Goal: Information Seeking & Learning: Learn about a topic

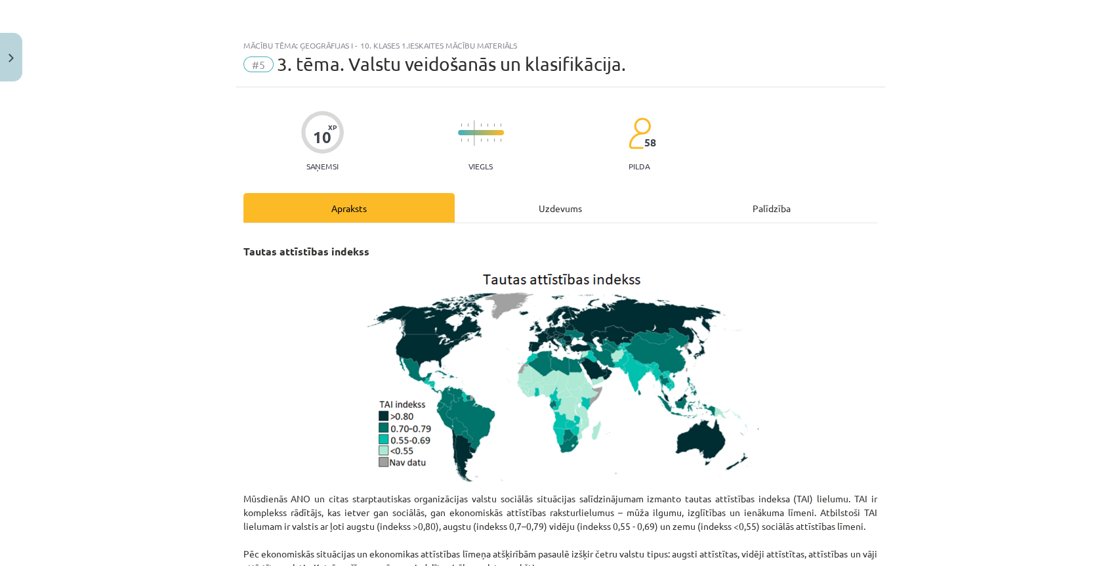
scroll to position [141, 0]
drag, startPoint x: 953, startPoint y: 346, endPoint x: 1003, endPoint y: 327, distance: 53.4
click at [968, 337] on div "Mācību tēma: Ģeogrāfijas i - 10. klases 1.ieskaites mācību materiāls #5 3. tēma…" at bounding box center [560, 283] width 1120 height 566
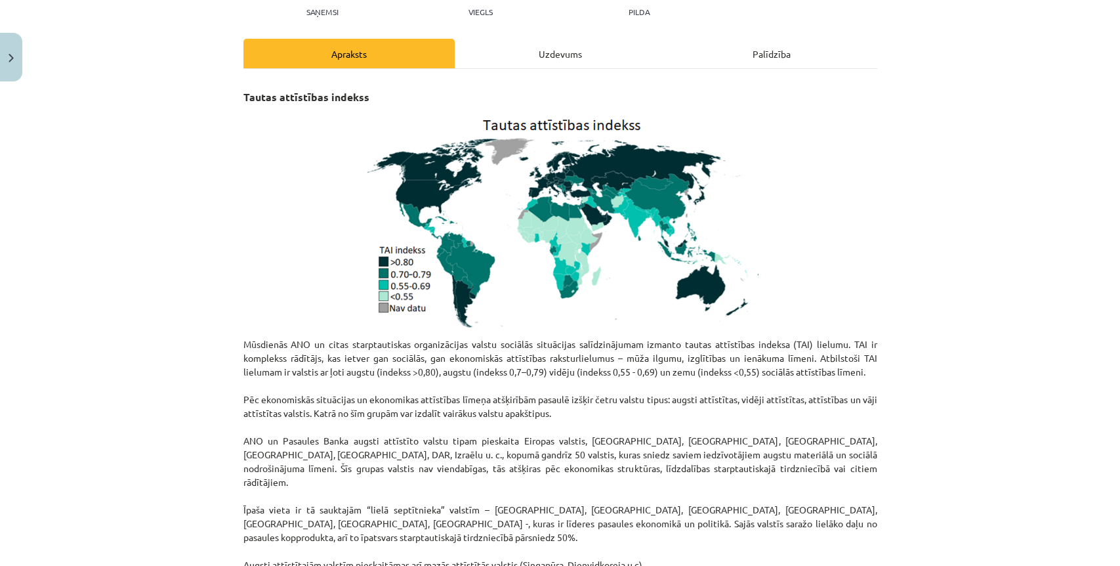
scroll to position [219, 0]
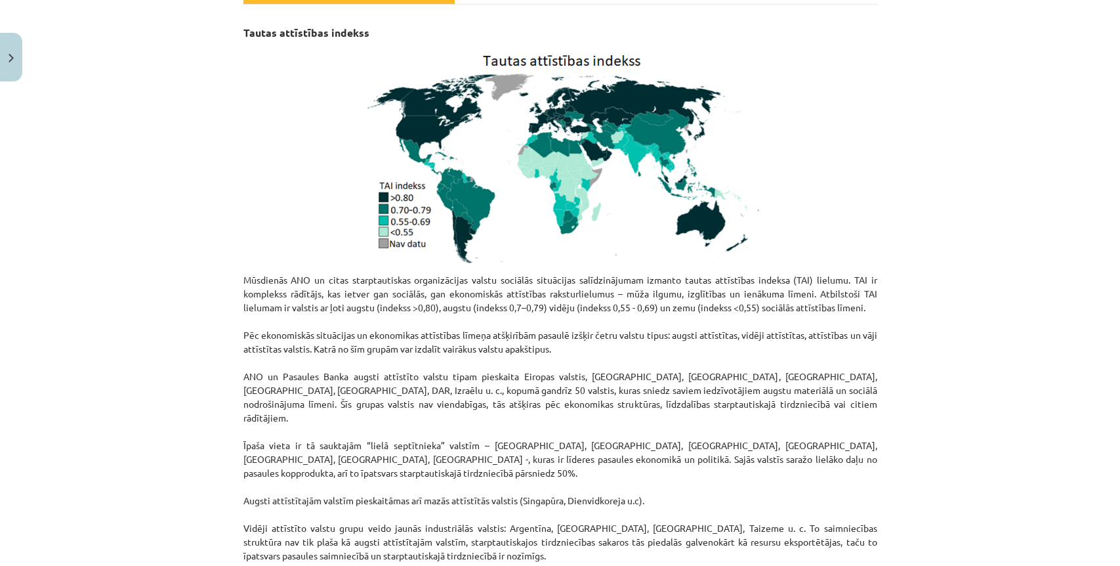
click at [896, 179] on div "Mācību tēma: Ģeogrāfijas i - 10. klases 1.ieskaites mācību materiāls #5 3. tēma…" at bounding box center [560, 283] width 1120 height 566
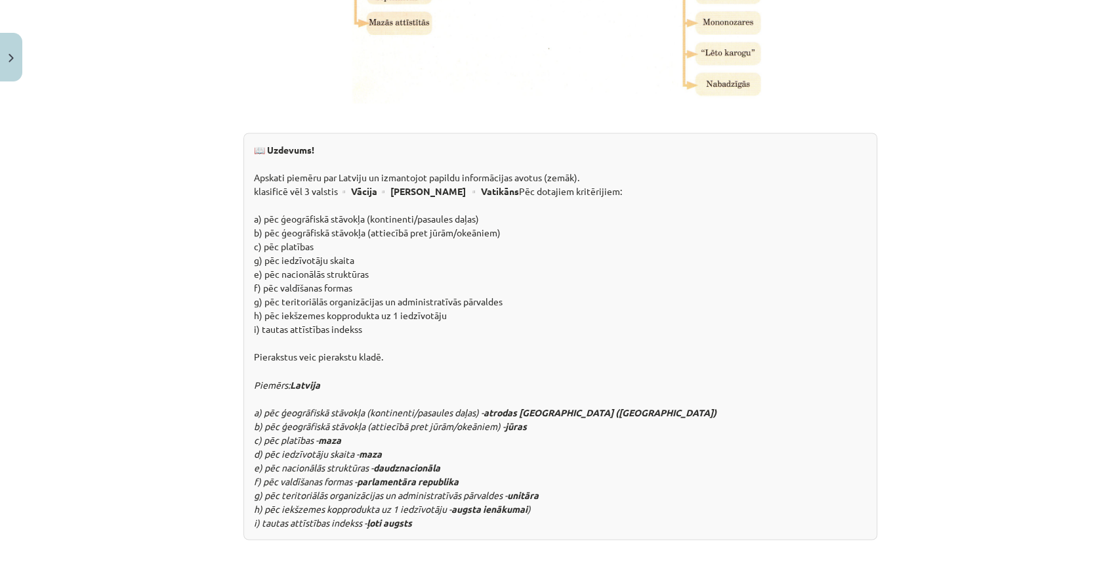
scroll to position [1622, 0]
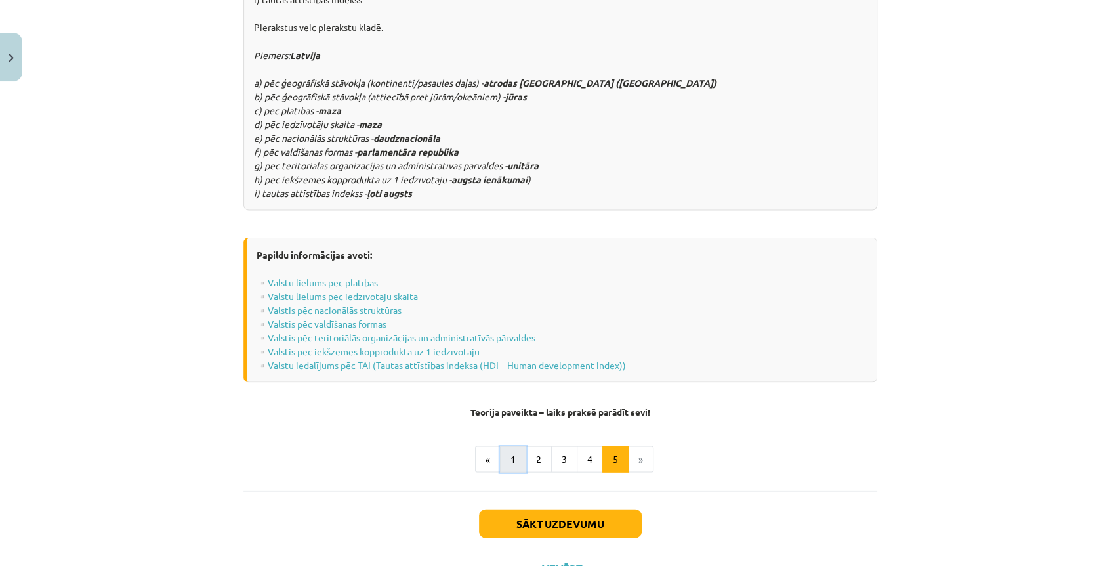
click at [518, 446] on button "1" at bounding box center [513, 459] width 26 height 26
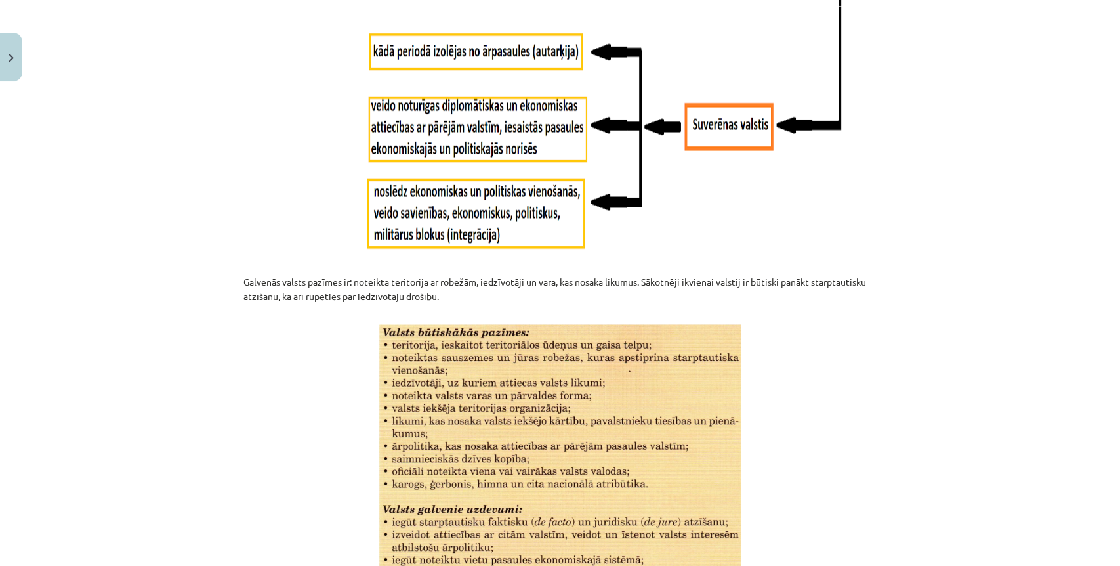
scroll to position [1638, 0]
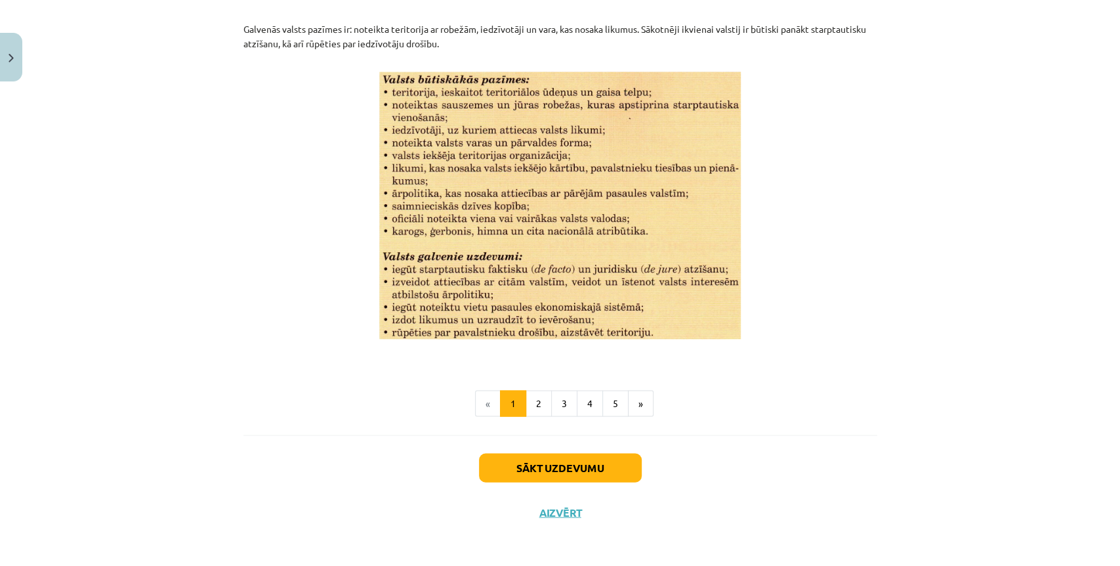
click at [862, 170] on p at bounding box center [560, 205] width 634 height 267
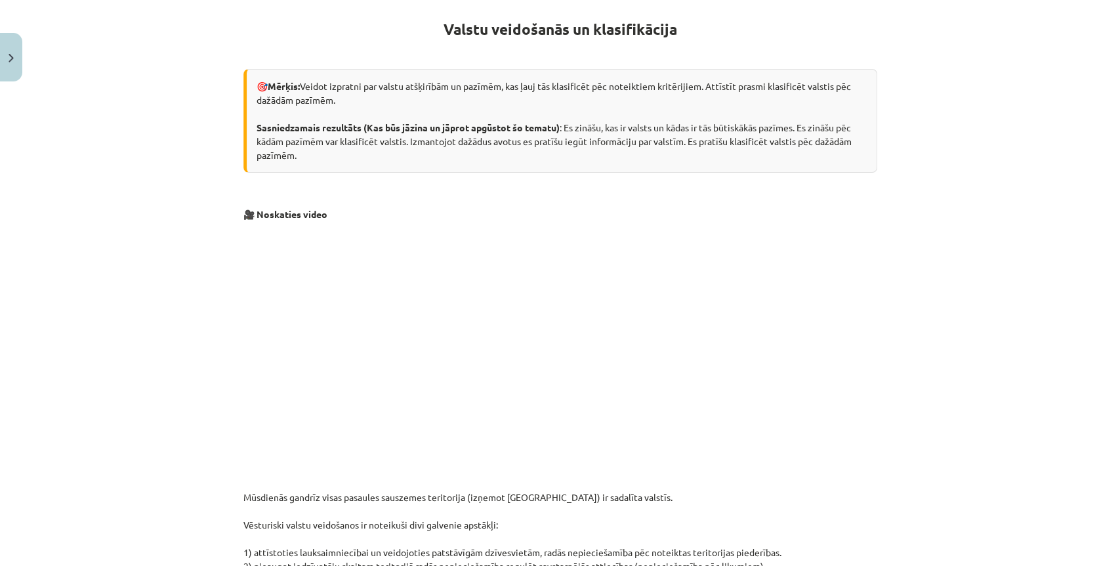
scroll to position [0, 0]
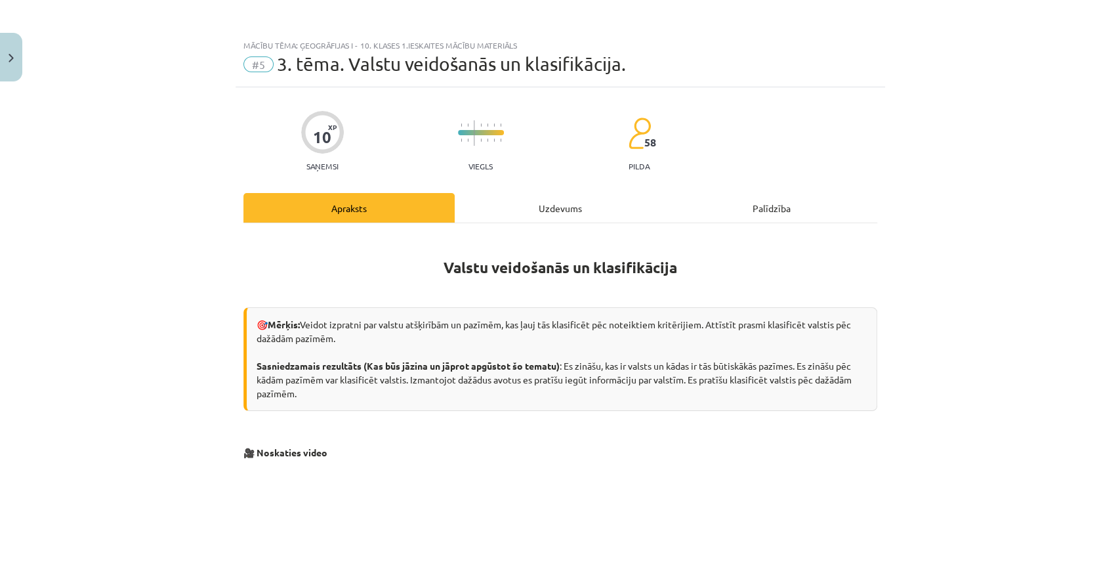
click at [611, 206] on div "Uzdevums" at bounding box center [560, 208] width 211 height 30
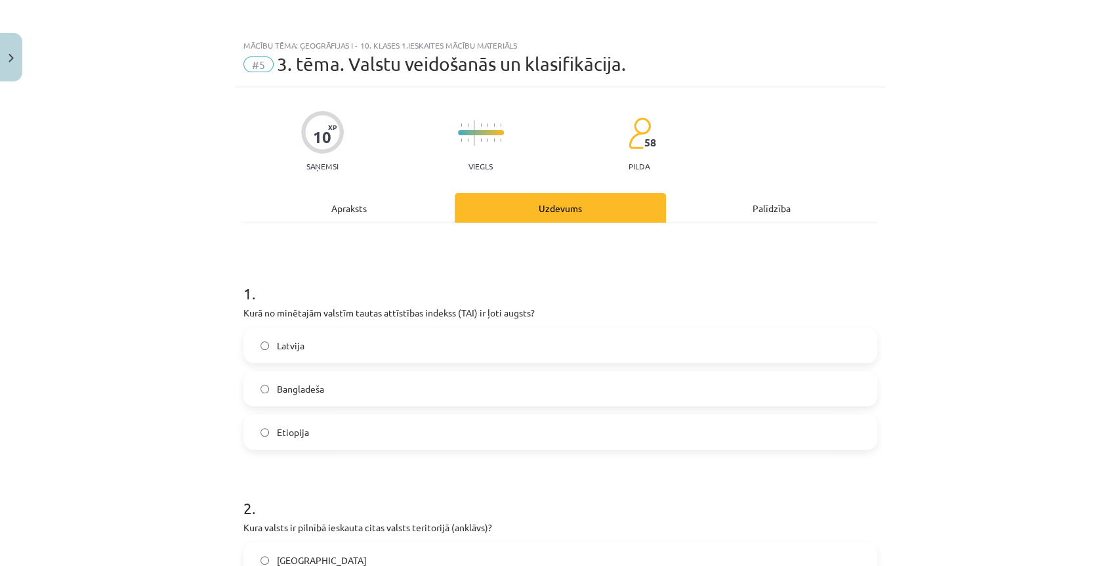
click at [311, 216] on div "Apraksts" at bounding box center [348, 208] width 211 height 30
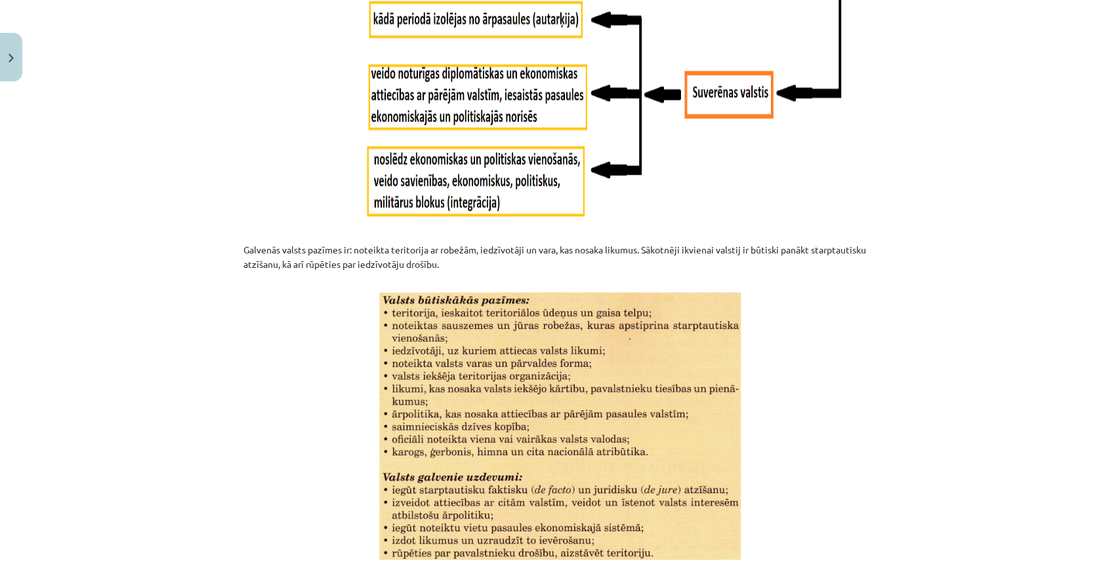
scroll to position [1491, 0]
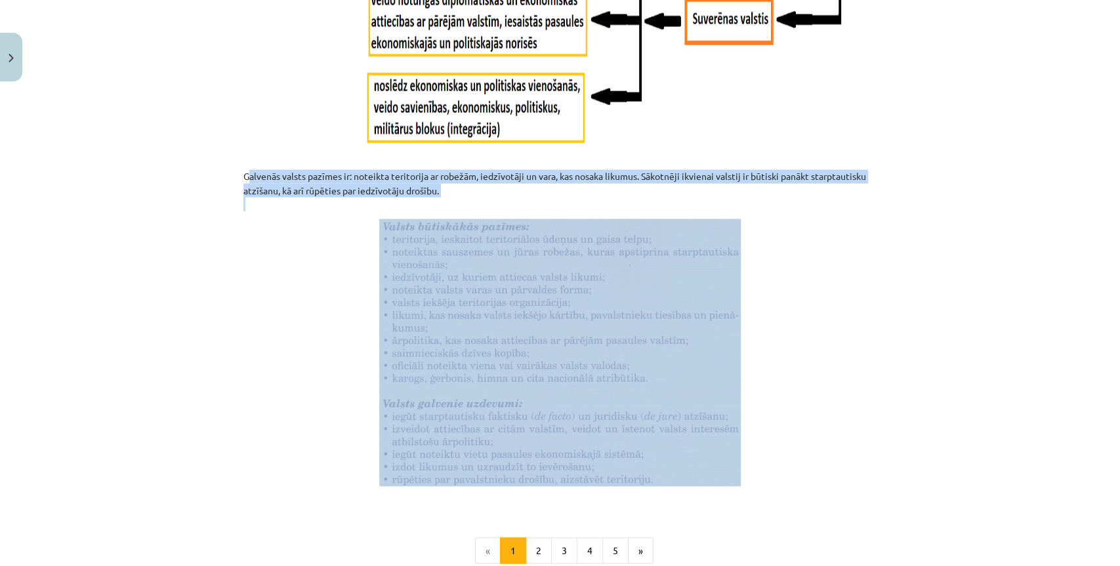
drag, startPoint x: 240, startPoint y: 175, endPoint x: 826, endPoint y: 360, distance: 615.3
click at [826, 360] on p at bounding box center [560, 352] width 634 height 267
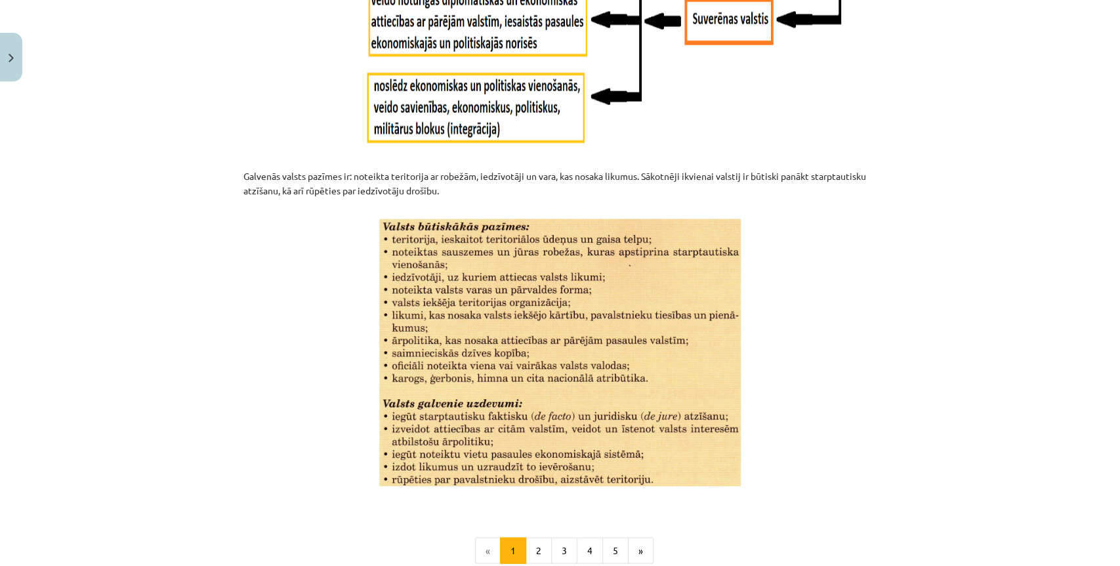
scroll to position [1638, 0]
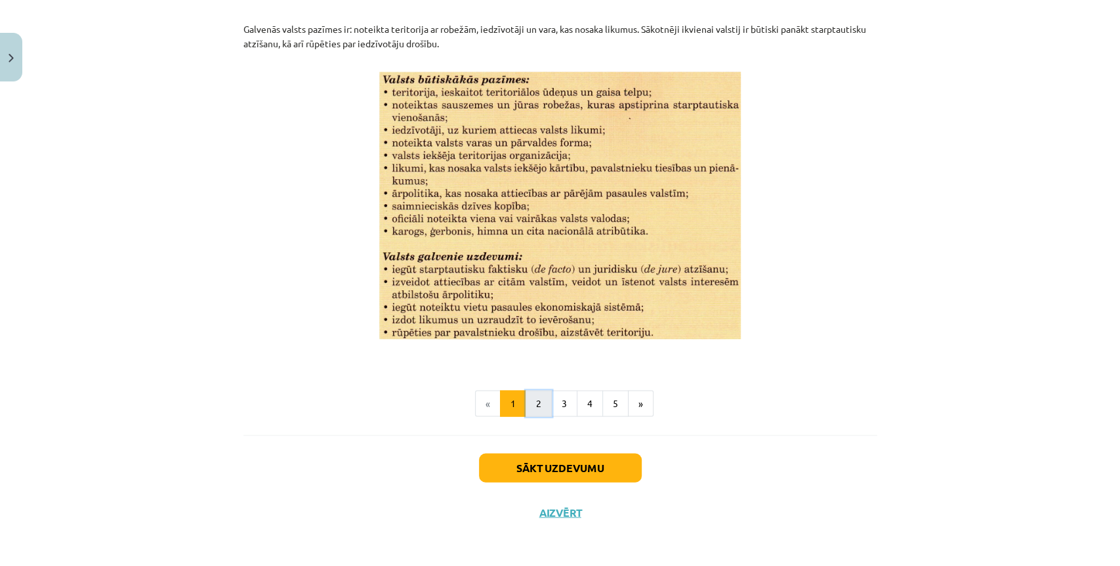
click at [534, 402] on button "2" at bounding box center [539, 403] width 26 height 26
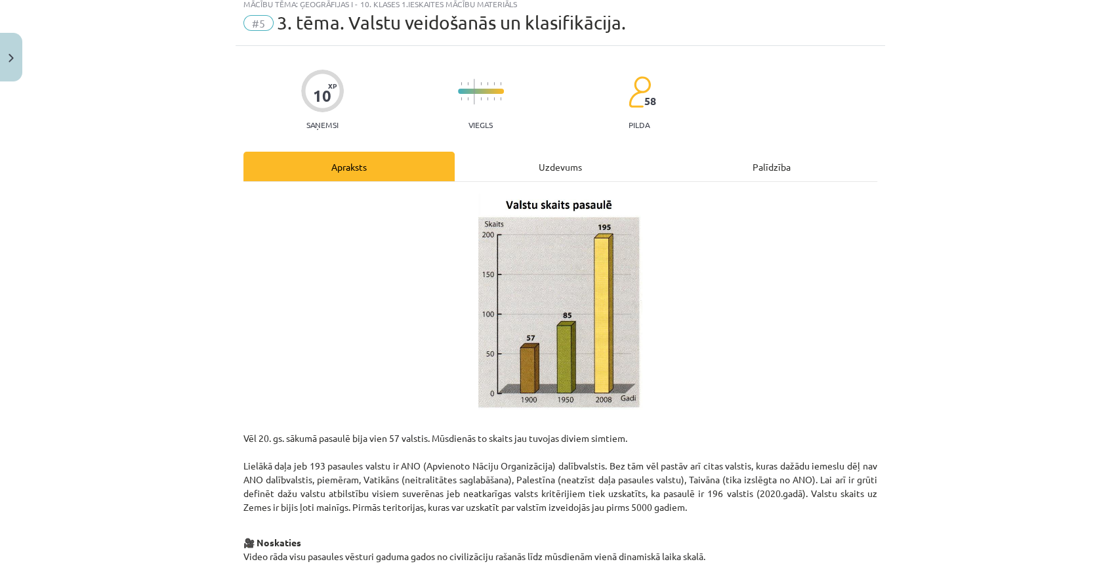
scroll to position [16, 0]
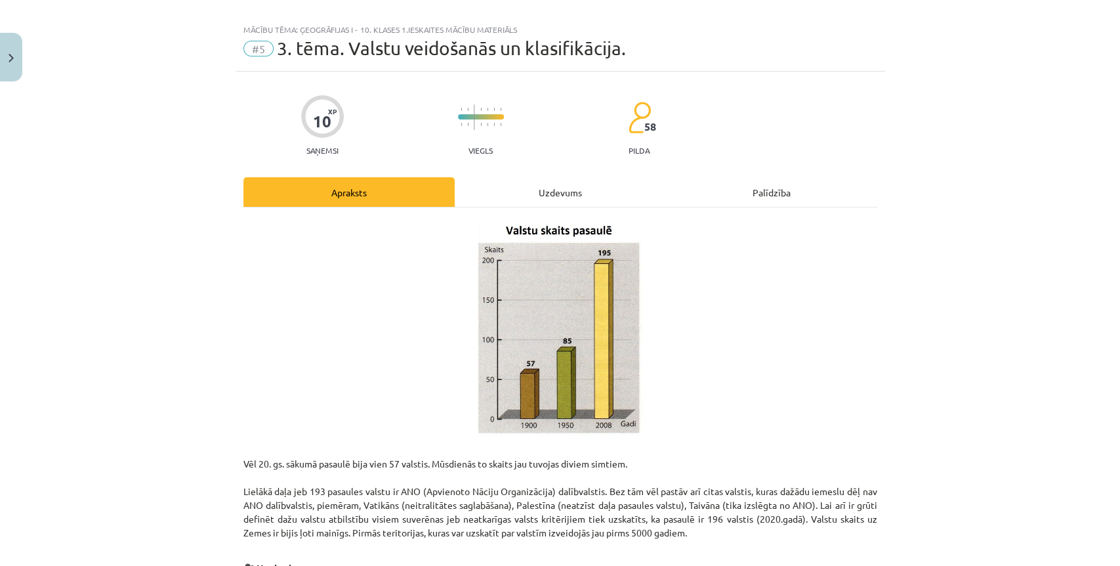
drag, startPoint x: 790, startPoint y: 243, endPoint x: 663, endPoint y: 293, distance: 136.3
click at [663, 293] on p at bounding box center [560, 327] width 634 height 216
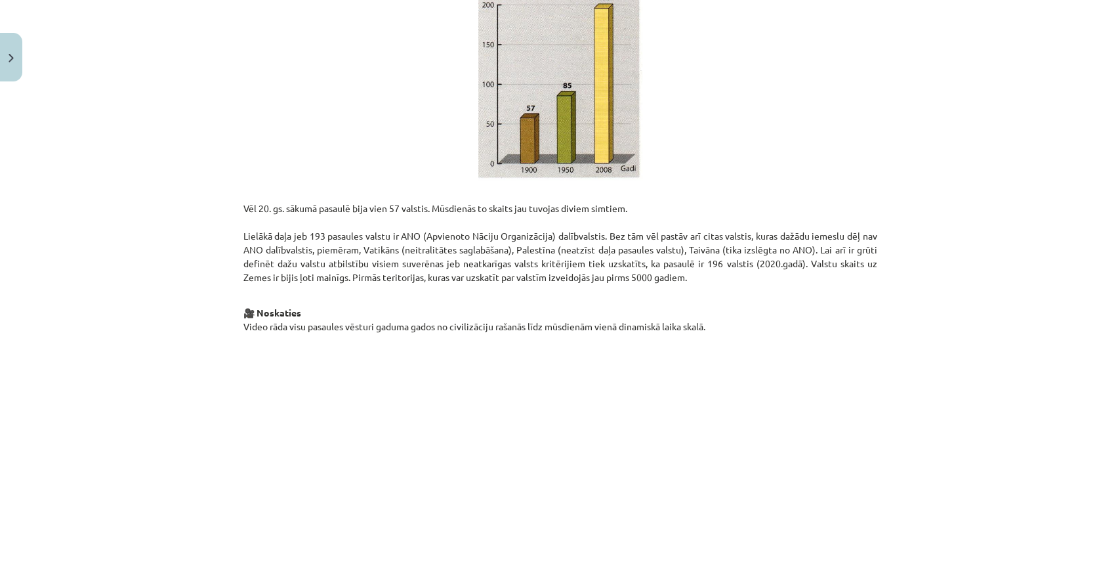
scroll to position [235, 0]
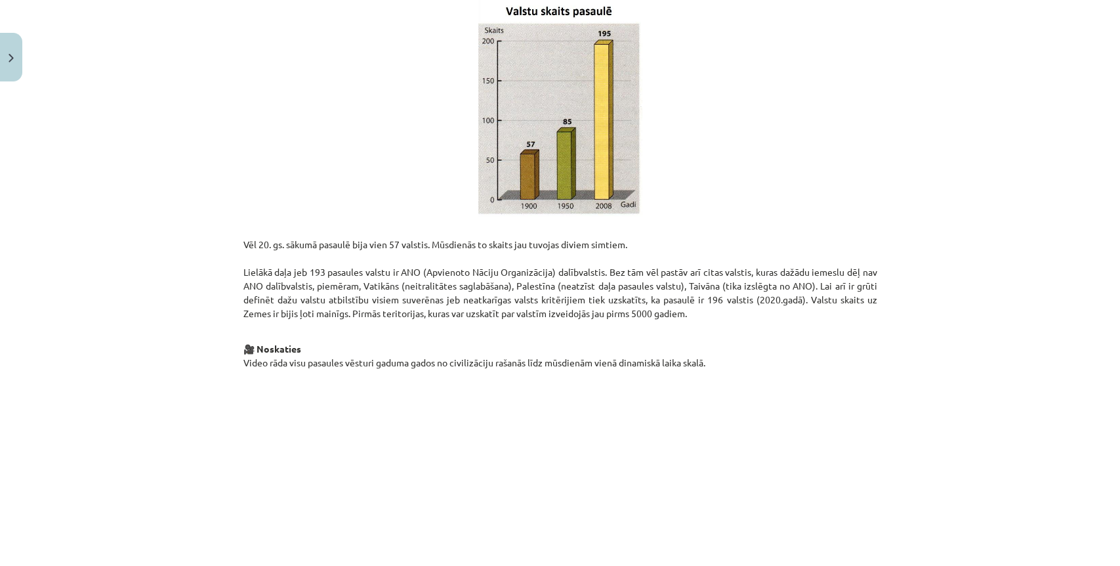
click at [945, 93] on div "Mācību tēma: Ģeogrāfijas i - 10. klases 1.ieskaites mācību materiāls #5 3. tēma…" at bounding box center [560, 283] width 1120 height 566
drag, startPoint x: 959, startPoint y: 114, endPoint x: 540, endPoint y: 126, distance: 418.8
click at [540, 126] on img at bounding box center [560, 108] width 164 height 216
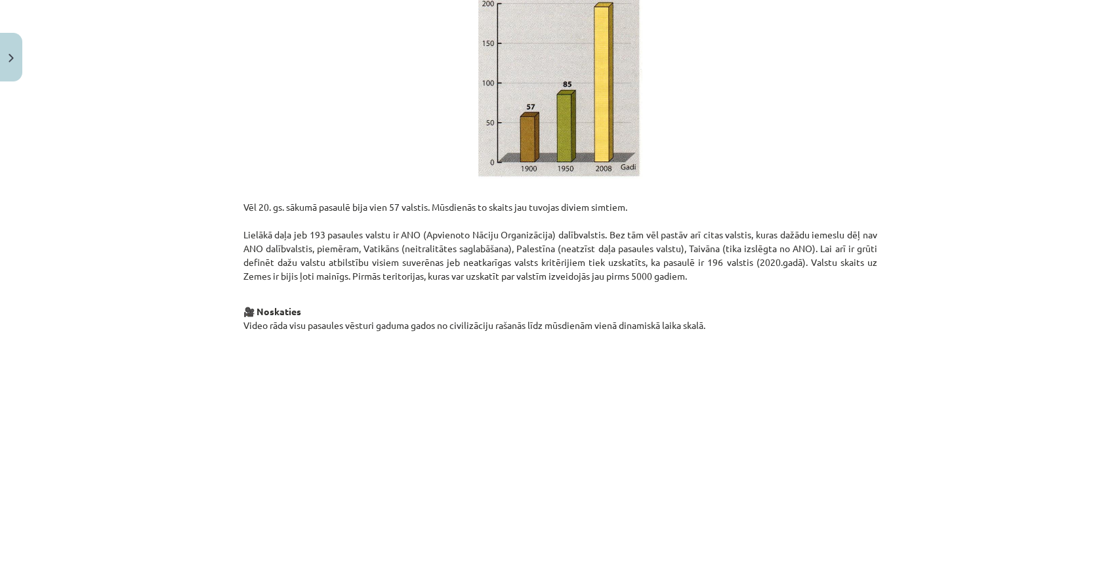
scroll to position [308, 0]
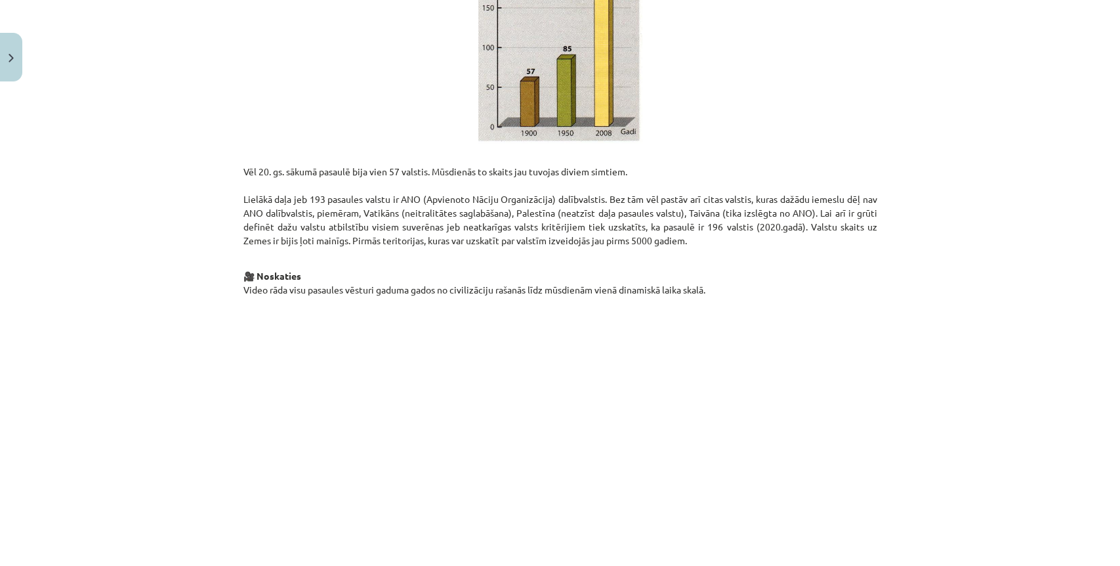
drag, startPoint x: 323, startPoint y: 226, endPoint x: 315, endPoint y: 222, distance: 8.8
click at [318, 223] on p "Vēl 20. gs. sākumā pasaulē bija vien 57 valstis. Mūsdienās to skaits jau tuvoja…" at bounding box center [560, 199] width 634 height 96
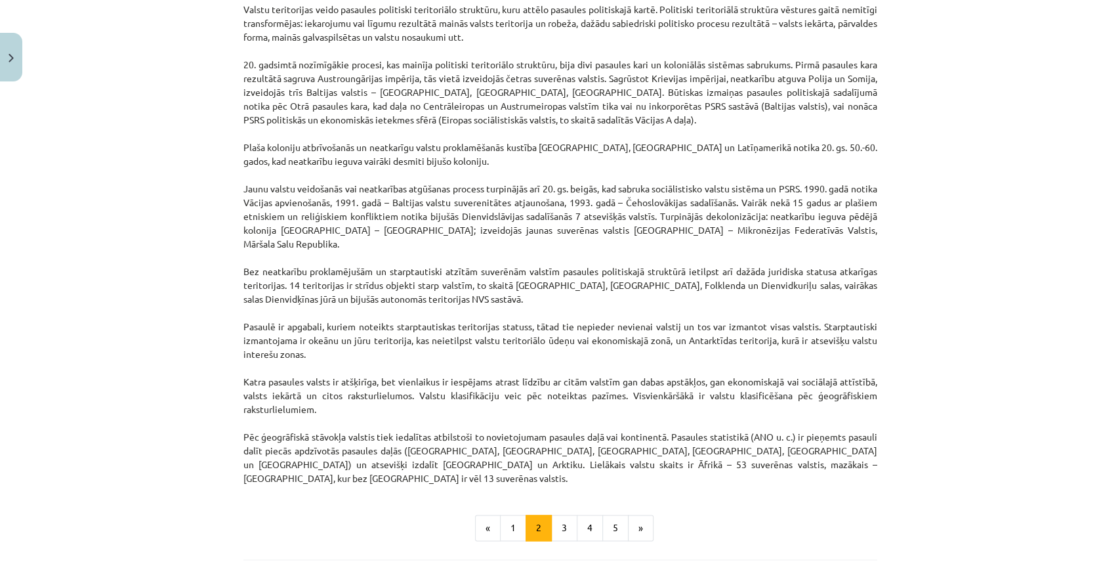
scroll to position [964, 0]
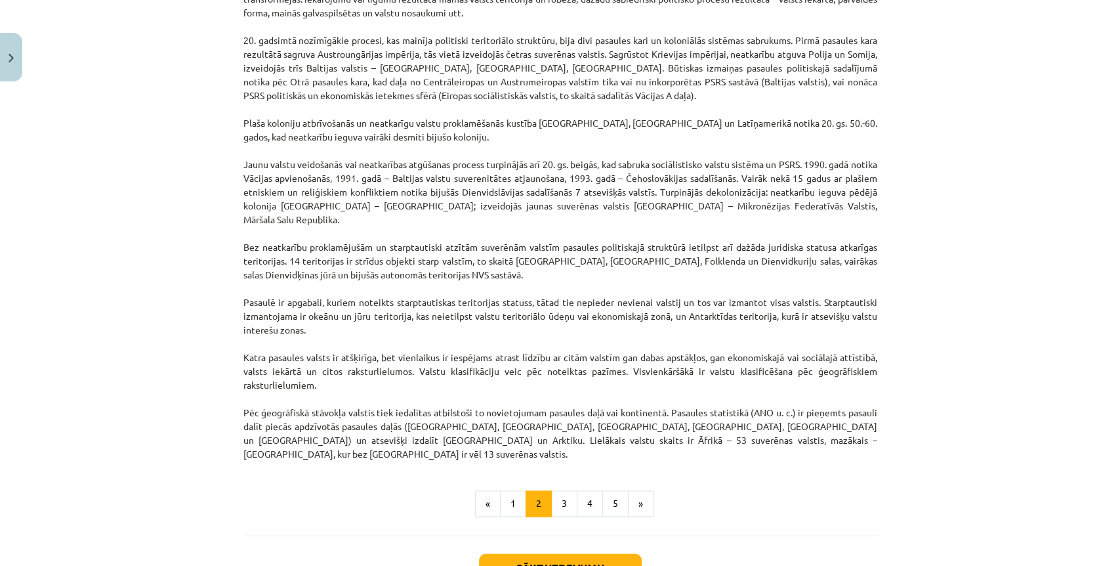
click at [1045, 169] on div "Mācību tēma: Ģeogrāfijas i - 10. klases 1.ieskaites mācību materiāls #5 3. tēma…" at bounding box center [560, 283] width 1120 height 566
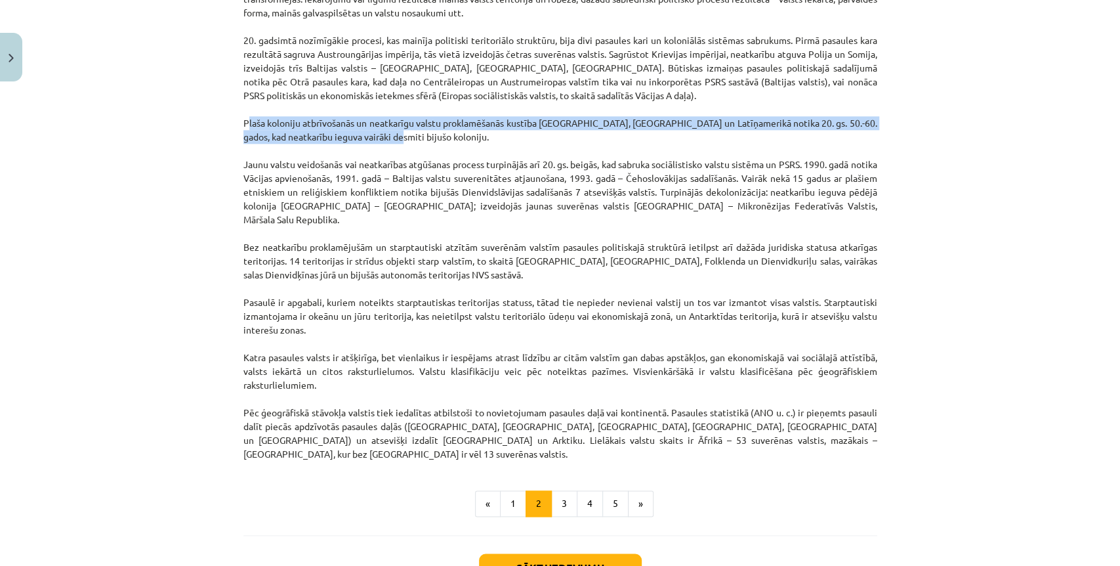
drag, startPoint x: 239, startPoint y: 122, endPoint x: 466, endPoint y: 139, distance: 227.7
click at [466, 139] on p "Valsts pastāvēšanas pamatprincipi ir deklarēti ANO dokumentos, kur ir noteikts,…" at bounding box center [560, 191] width 634 height 537
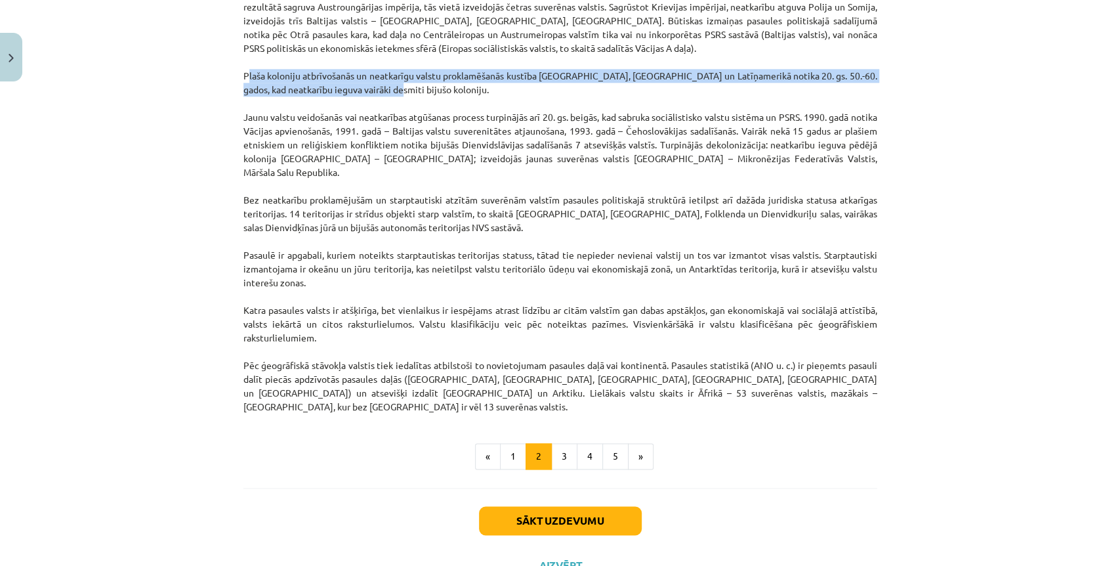
scroll to position [1037, 0]
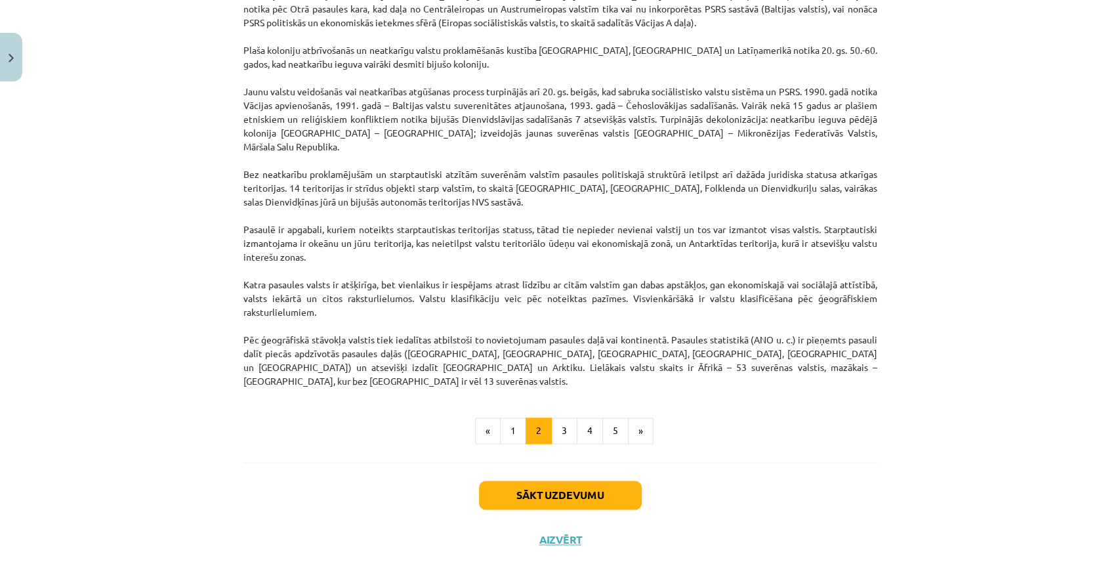
click at [462, 98] on p "Valsts pastāvēšanas pamatprincipi ir deklarēti ANO dokumentos, kur ir noteikts,…" at bounding box center [560, 118] width 634 height 537
drag, startPoint x: 1119, startPoint y: 122, endPoint x: 828, endPoint y: 87, distance: 292.8
click at [828, 87] on p "Valsts pastāvēšanas pamatprincipi ir deklarēti ANO dokumentos, kur ir noteikts,…" at bounding box center [560, 118] width 634 height 537
click at [1051, 89] on div "Mācību tēma: Ģeogrāfijas i - 10. klases 1.ieskaites mācību materiāls #5 3. tēma…" at bounding box center [560, 283] width 1120 height 566
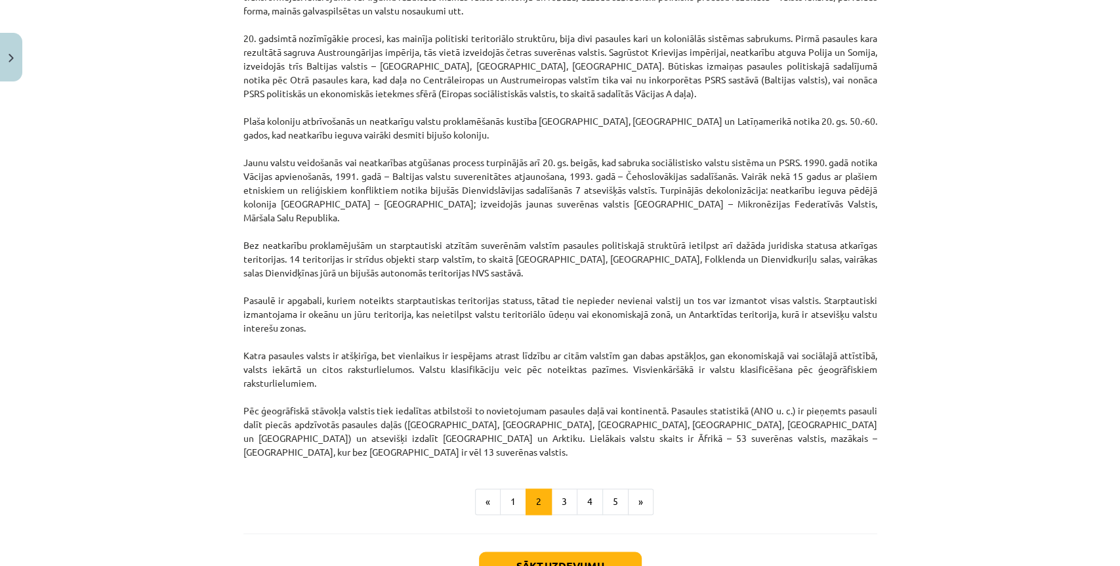
scroll to position [1037, 0]
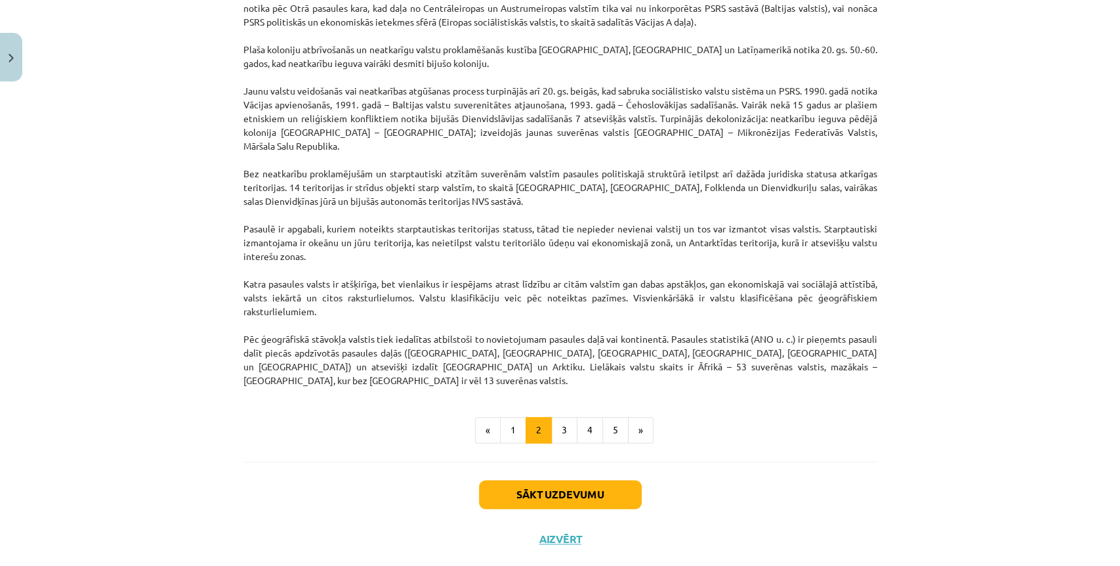
click at [816, 184] on p "Valsts pastāvēšanas pamatprincipi ir deklarēti ANO dokumentos, kur ir noteikts,…" at bounding box center [560, 118] width 634 height 537
click at [565, 417] on button "3" at bounding box center [564, 430] width 26 height 26
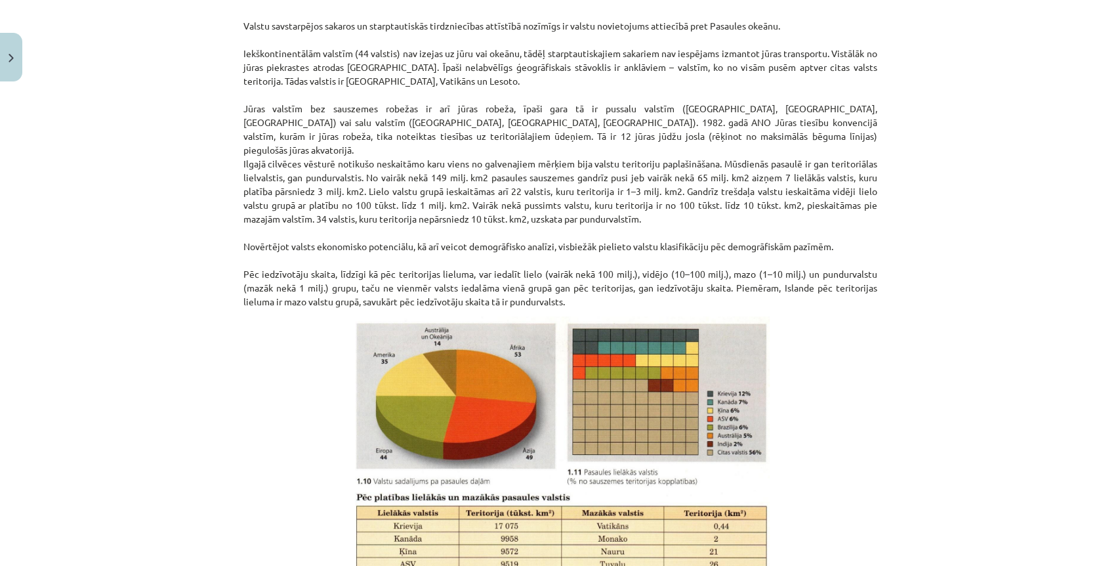
scroll to position [316, 0]
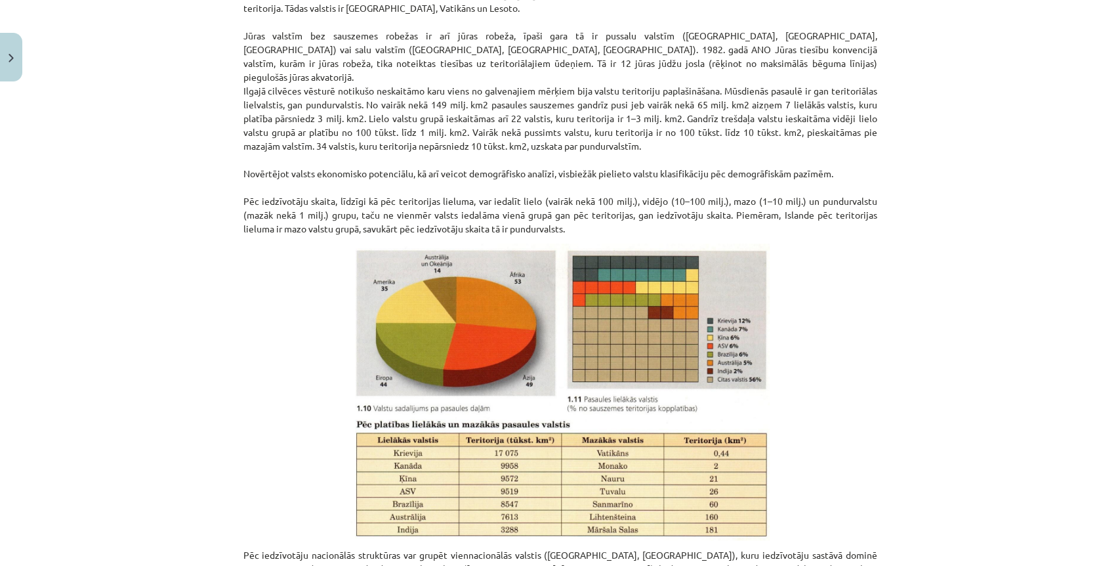
drag, startPoint x: 887, startPoint y: 101, endPoint x: 1029, endPoint y: 190, distance: 167.1
click at [1029, 190] on div "Mācību tēma: Ģeogrāfijas i - 10. klases 1.ieskaites mācību materiāls #5 3. tēma…" at bounding box center [560, 283] width 1120 height 566
drag, startPoint x: 1058, startPoint y: 159, endPoint x: 1081, endPoint y: 97, distance: 66.4
click at [1081, 101] on div "Mācību tēma: Ģeogrāfijas i - 10. klases 1.ieskaites mācību materiāls #5 3. tēma…" at bounding box center [560, 283] width 1120 height 566
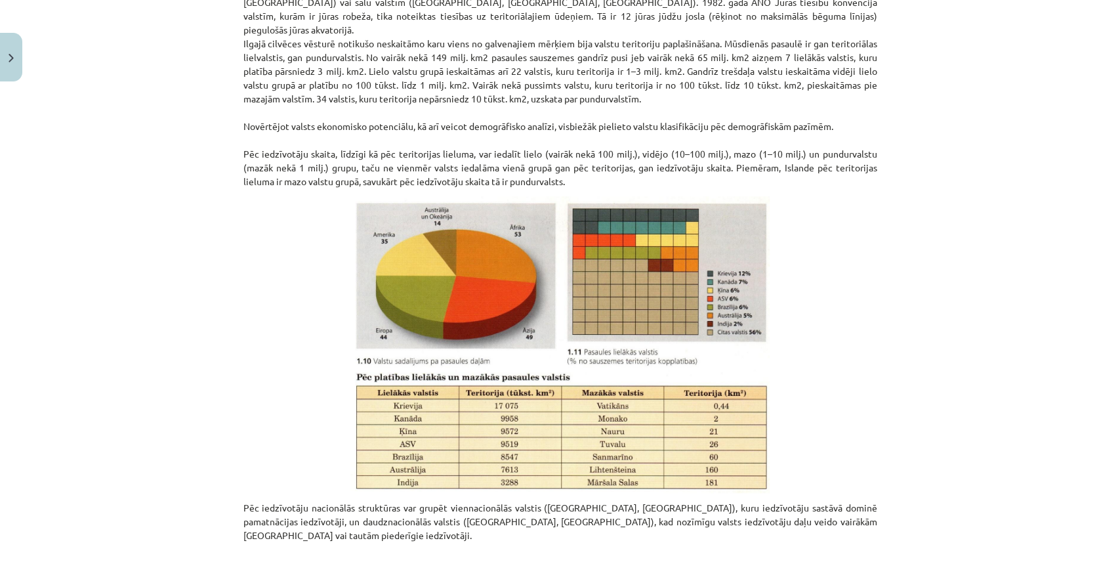
scroll to position [389, 0]
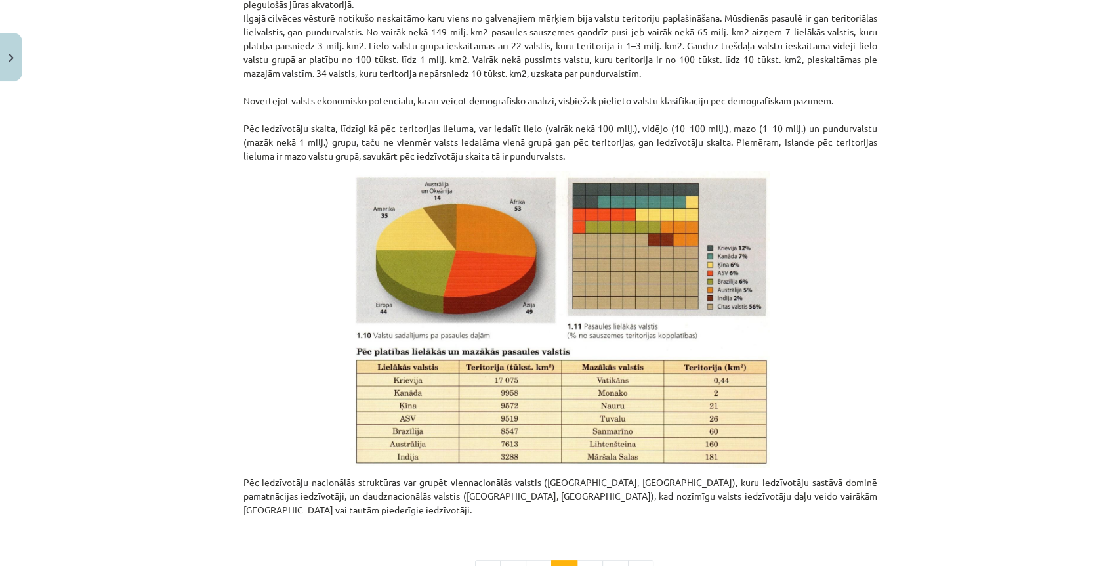
drag, startPoint x: 484, startPoint y: 332, endPoint x: 997, endPoint y: 190, distance: 533.0
click at [997, 190] on div "Mācību tēma: Ģeogrāfijas i - 10. klases 1.ieskaites mācību materiāls #5 3. tēma…" at bounding box center [560, 283] width 1120 height 566
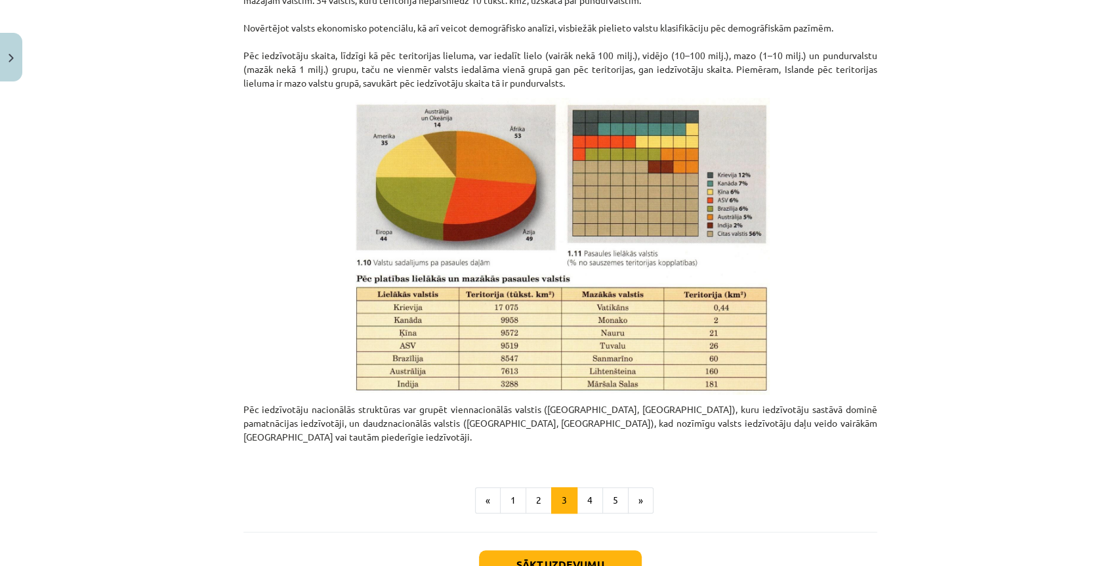
scroll to position [531, 0]
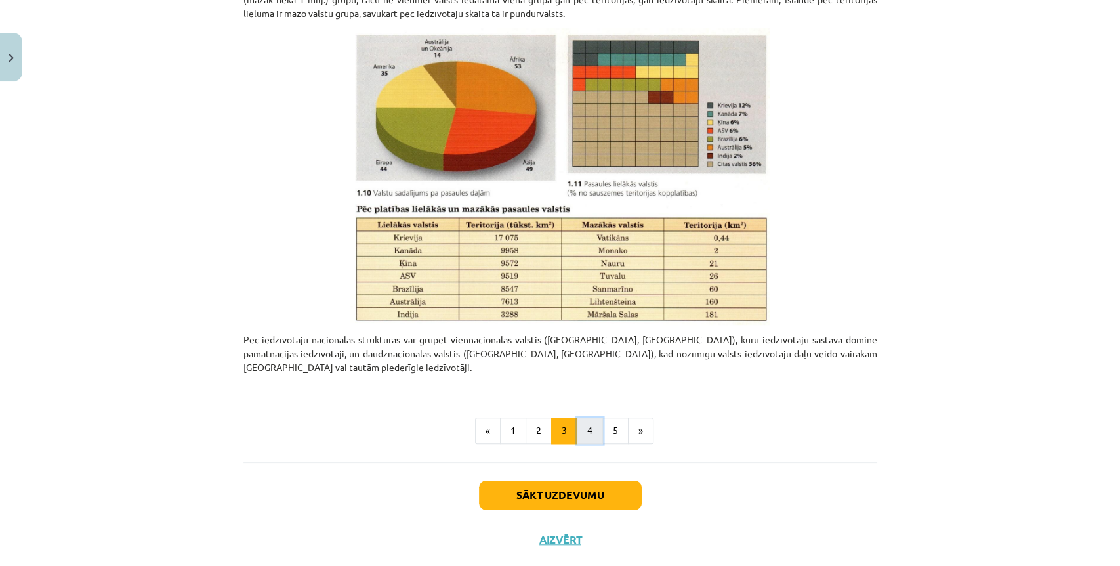
click at [591, 417] on button "4" at bounding box center [590, 430] width 26 height 26
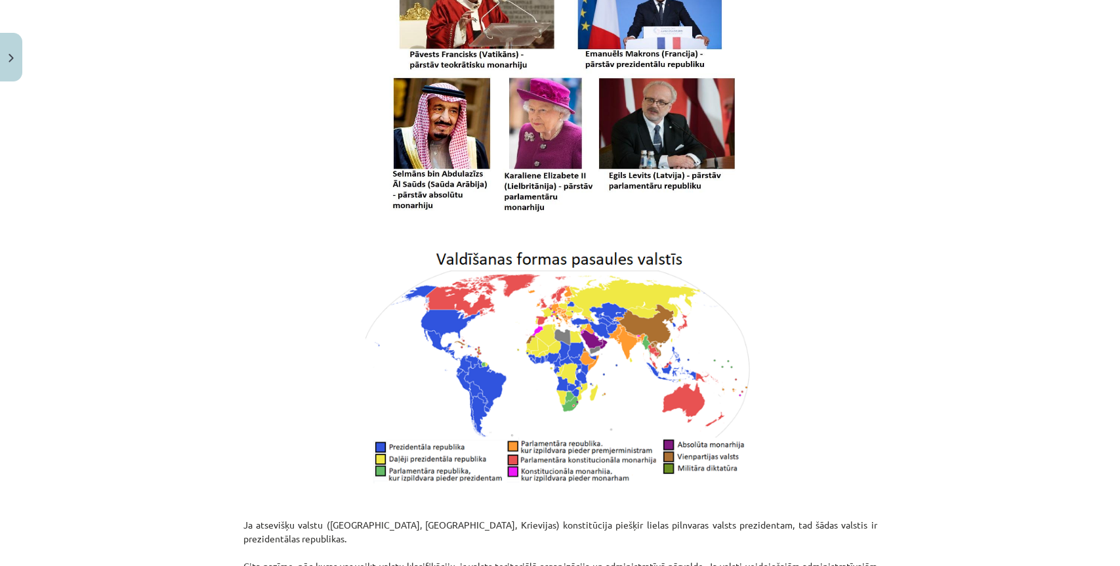
scroll to position [381, 0]
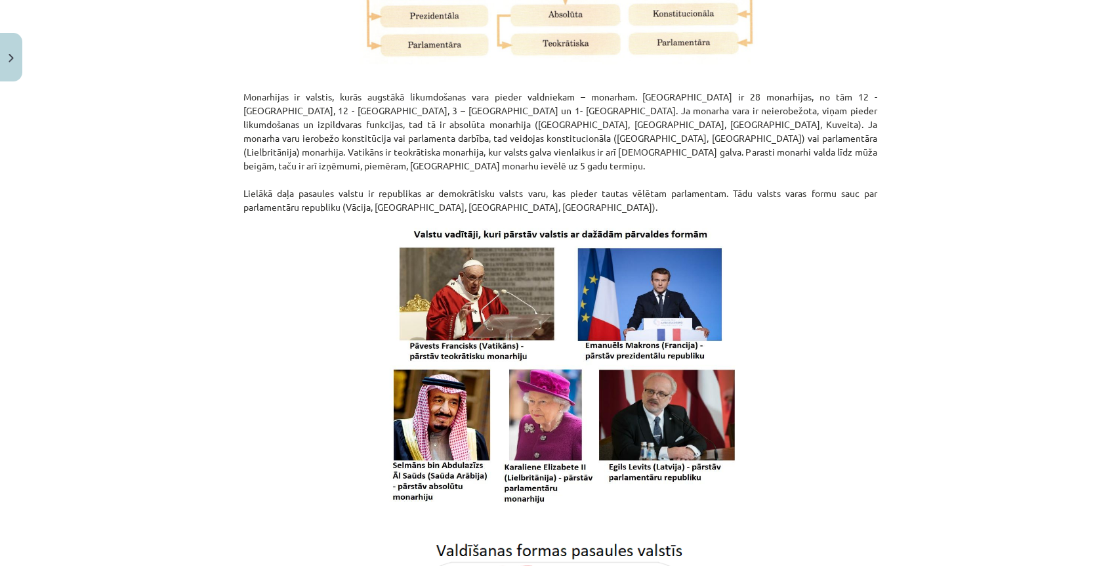
drag, startPoint x: 878, startPoint y: 231, endPoint x: 1007, endPoint y: 43, distance: 227.5
drag, startPoint x: 1007, startPoint y: 43, endPoint x: 1087, endPoint y: 121, distance: 111.8
click at [1090, 125] on div "Mācību tēma: Ģeogrāfijas i - 10. klases 1.ieskaites mācību materiāls #5 3. tēma…" at bounding box center [560, 283] width 1120 height 566
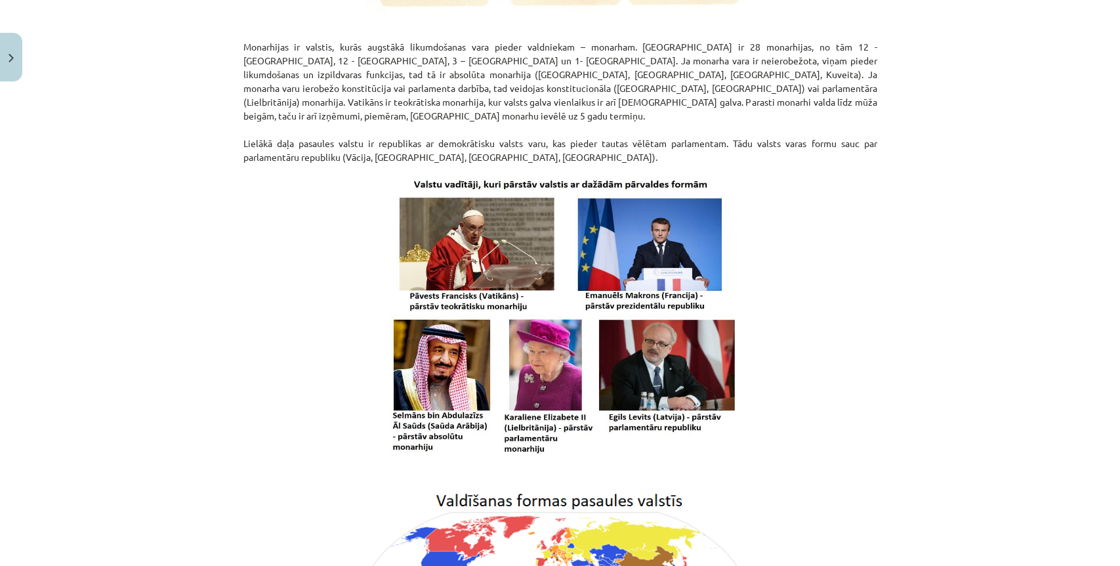
scroll to position [436, 0]
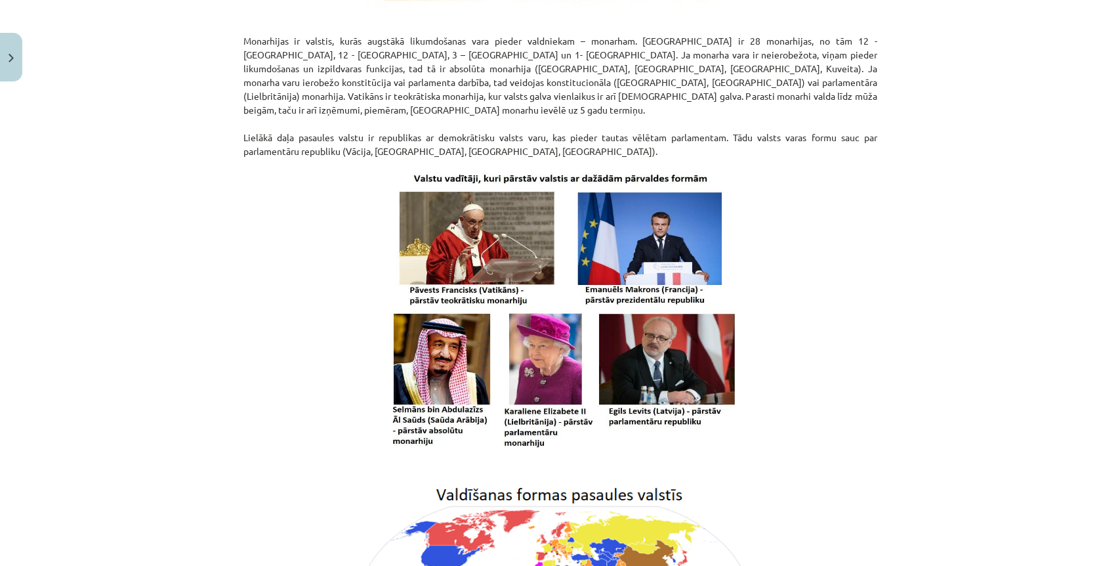
click at [947, 150] on div "Mācību tēma: Ģeogrāfijas i - 10. klases 1.ieskaites mācību materiāls #5 3. tēma…" at bounding box center [560, 283] width 1120 height 566
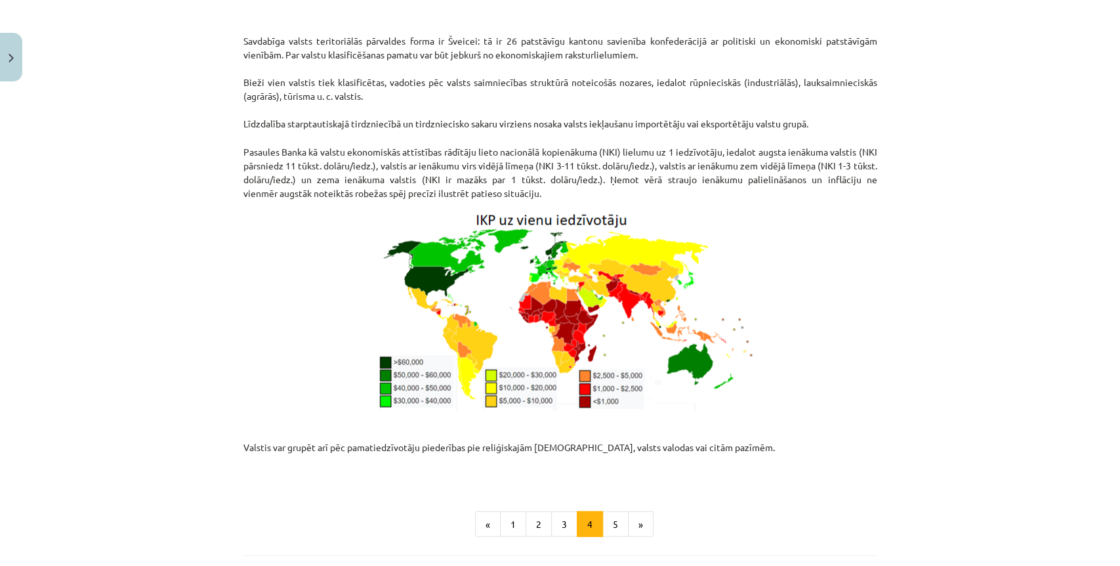
scroll to position [1530, 0]
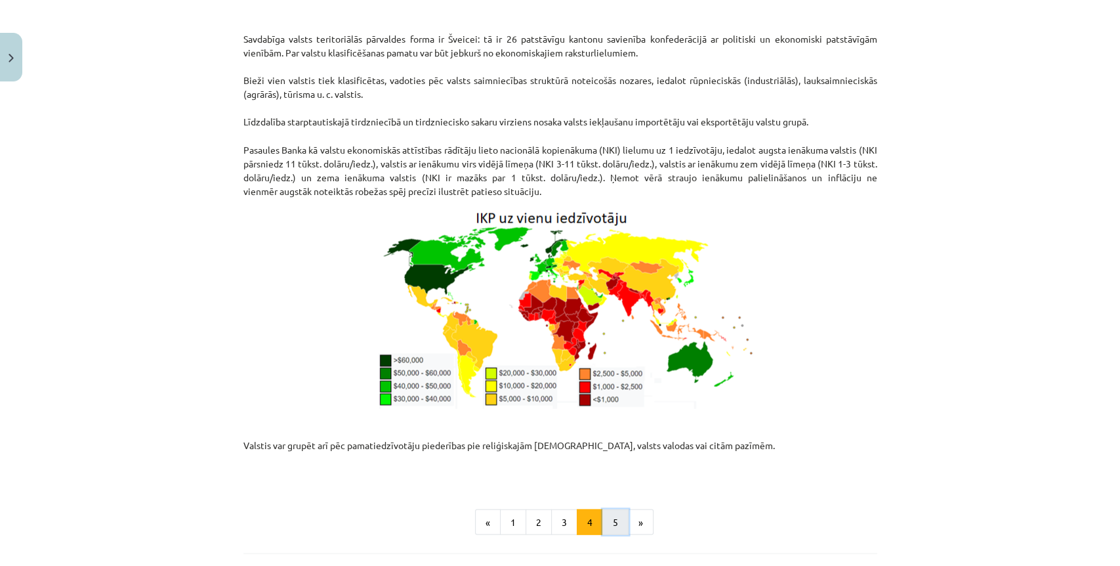
click at [616, 509] on button "5" at bounding box center [615, 522] width 26 height 26
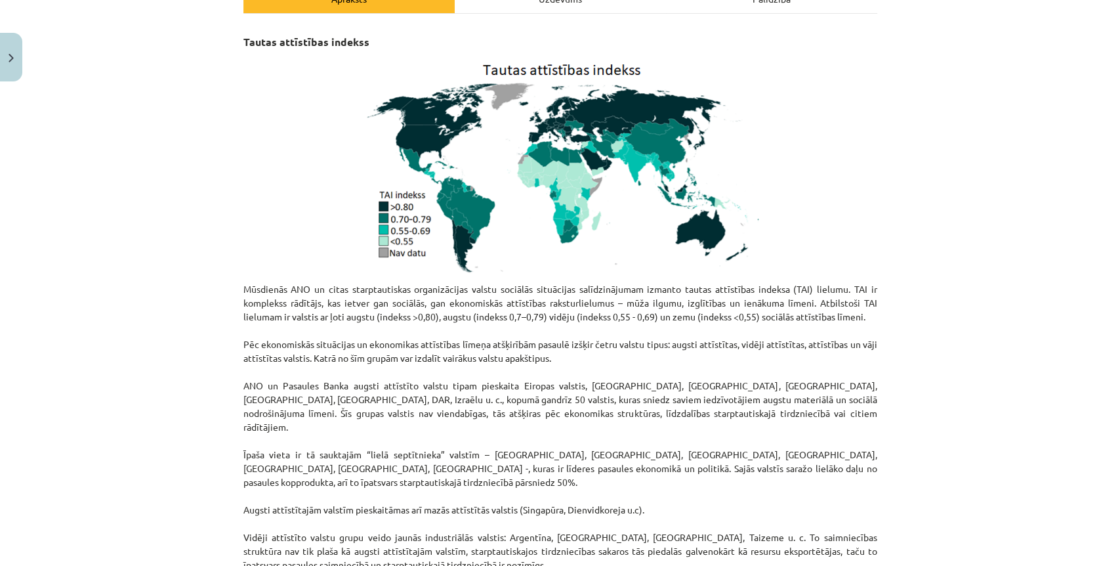
scroll to position [381, 0]
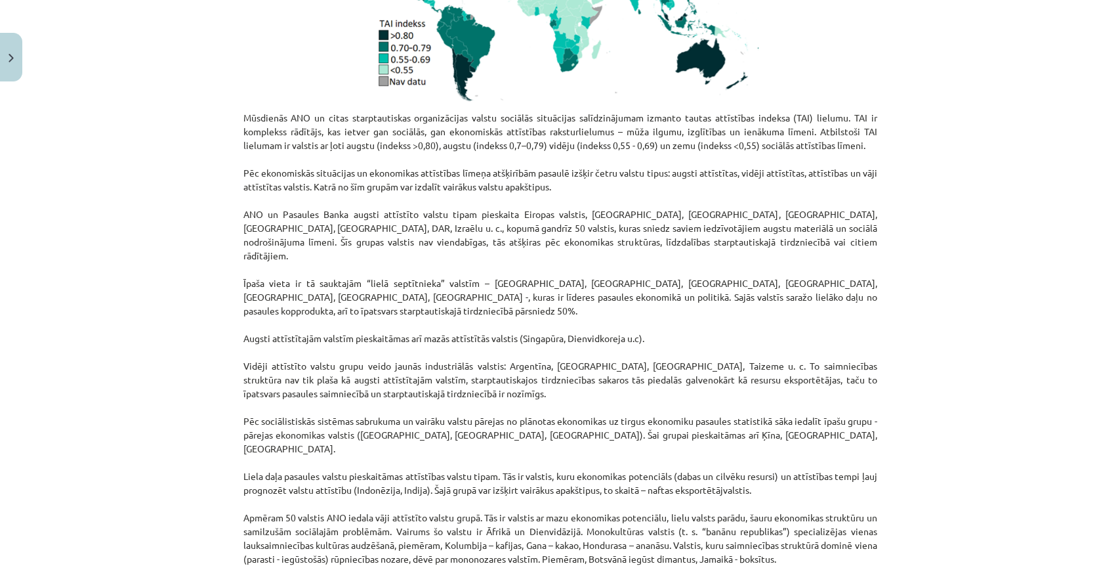
drag, startPoint x: 1038, startPoint y: 114, endPoint x: 599, endPoint y: 154, distance: 440.8
click at [600, 154] on p "Mūsdienās ANO un citas starptautiskas organizācijas valstu sociālās situācijas …" at bounding box center [560, 455] width 634 height 689
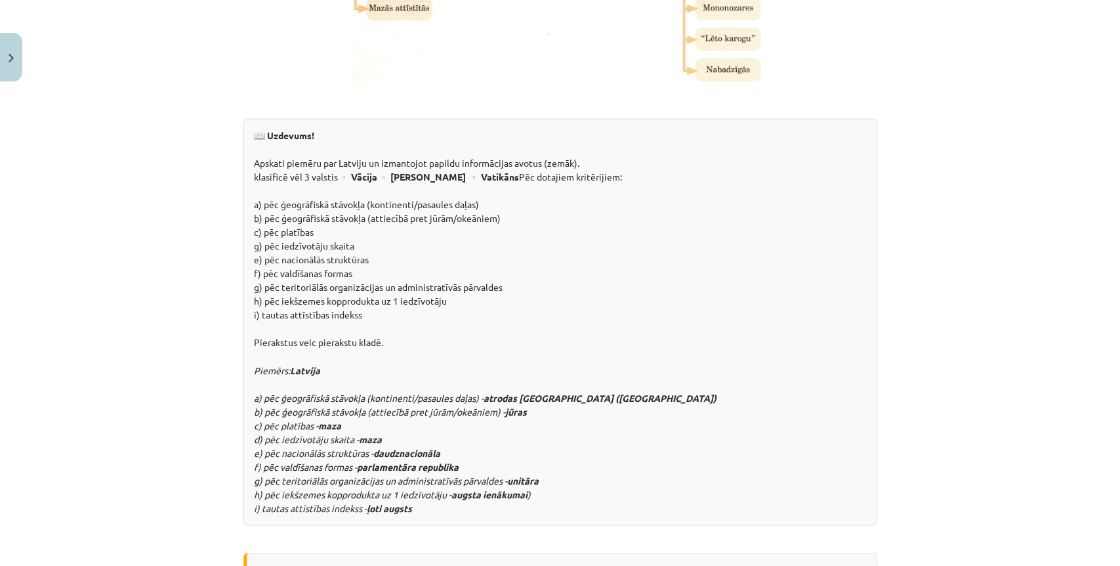
scroll to position [1328, 0]
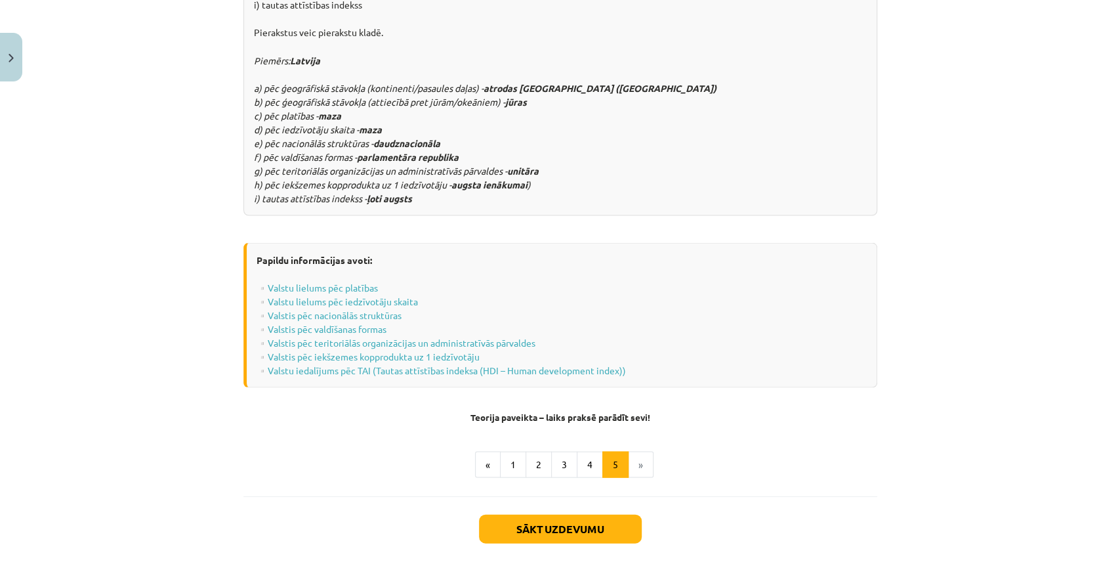
scroll to position [1620, 0]
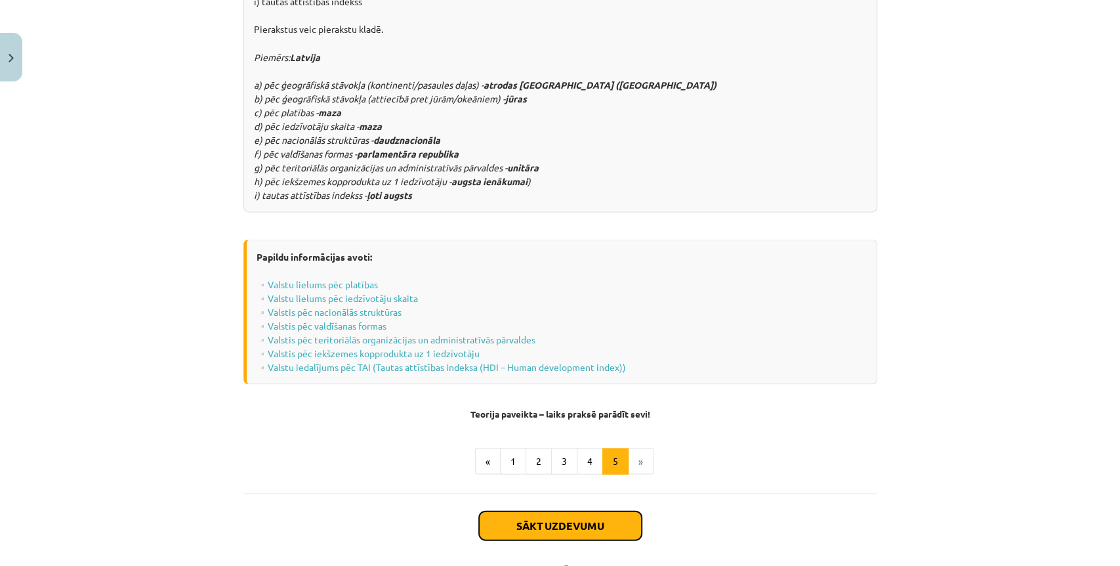
click at [614, 511] on button "Sākt uzdevumu" at bounding box center [560, 525] width 163 height 29
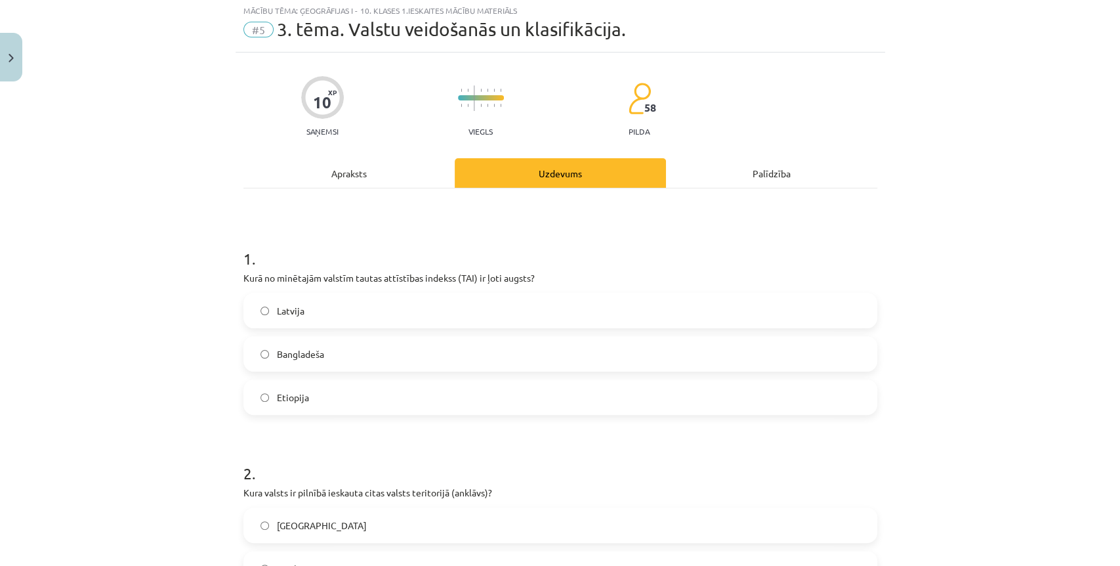
scroll to position [32, 0]
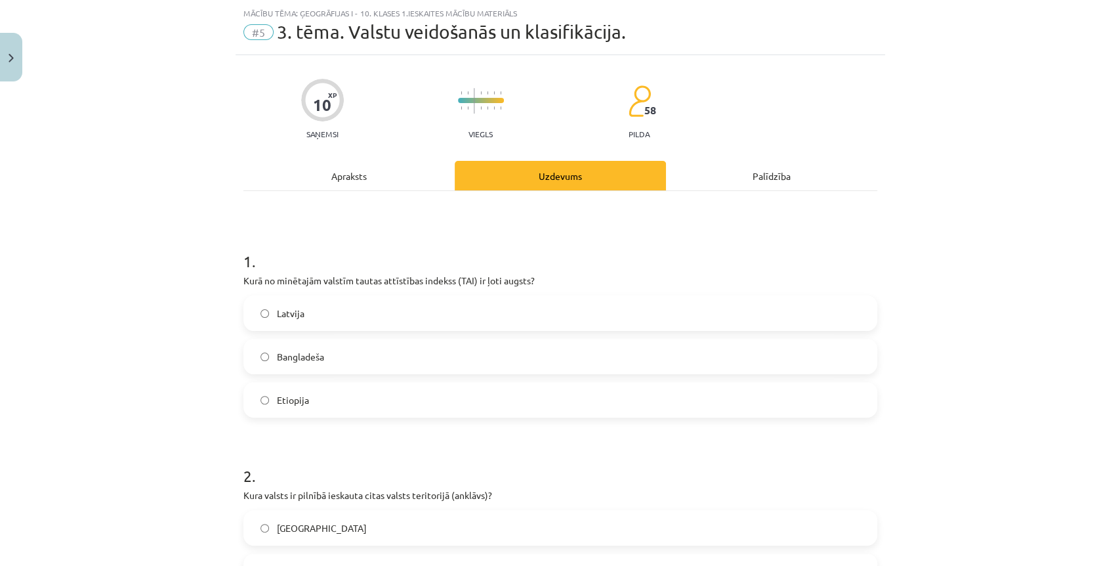
click at [461, 301] on label "Latvija" at bounding box center [560, 313] width 631 height 33
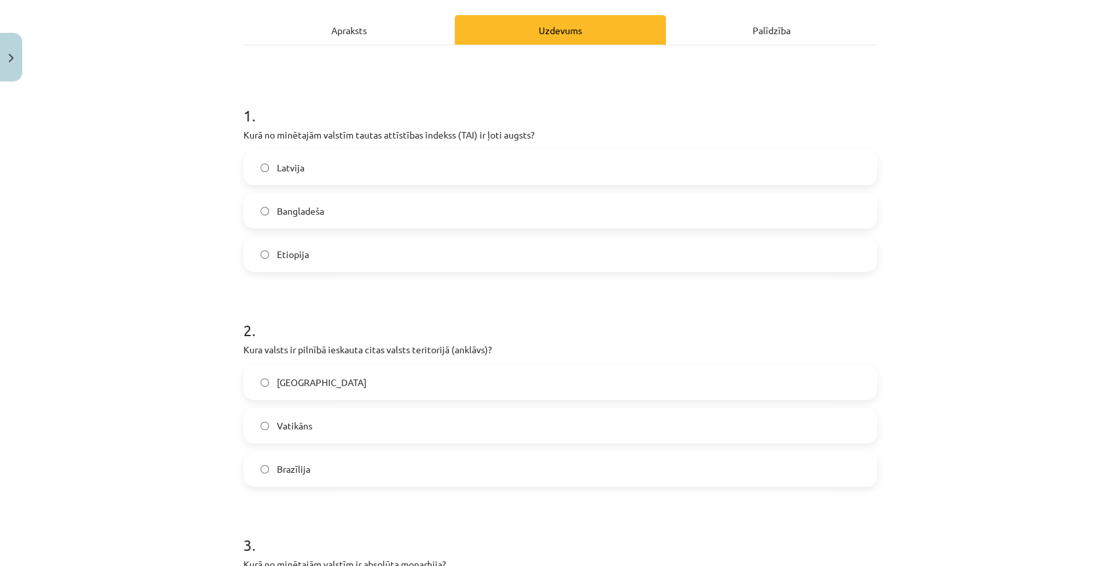
scroll to position [178, 0]
click at [245, 428] on label "Vatikāns" at bounding box center [560, 424] width 631 height 33
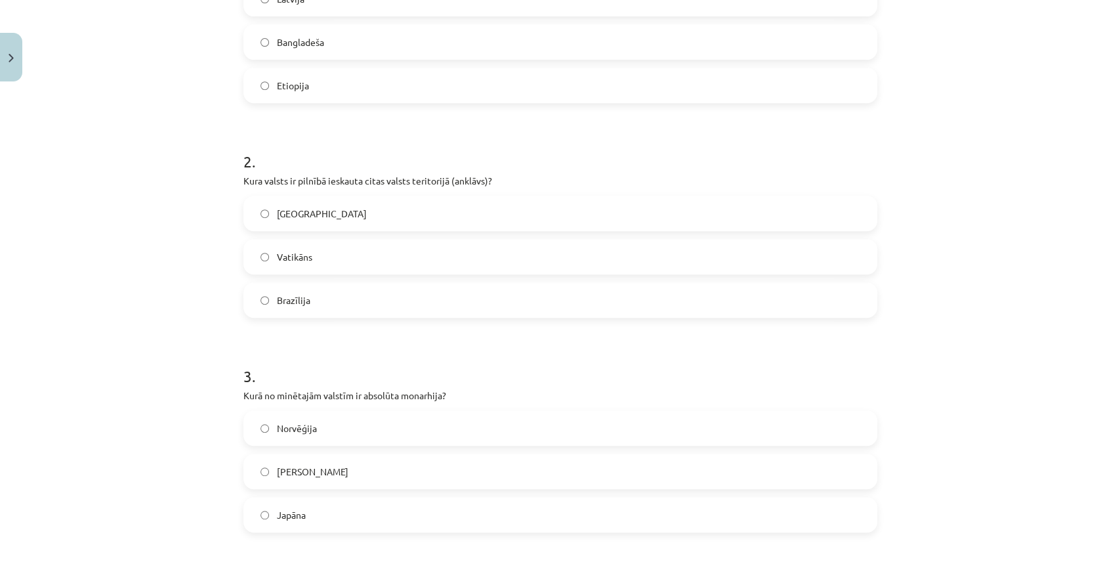
scroll to position [470, 0]
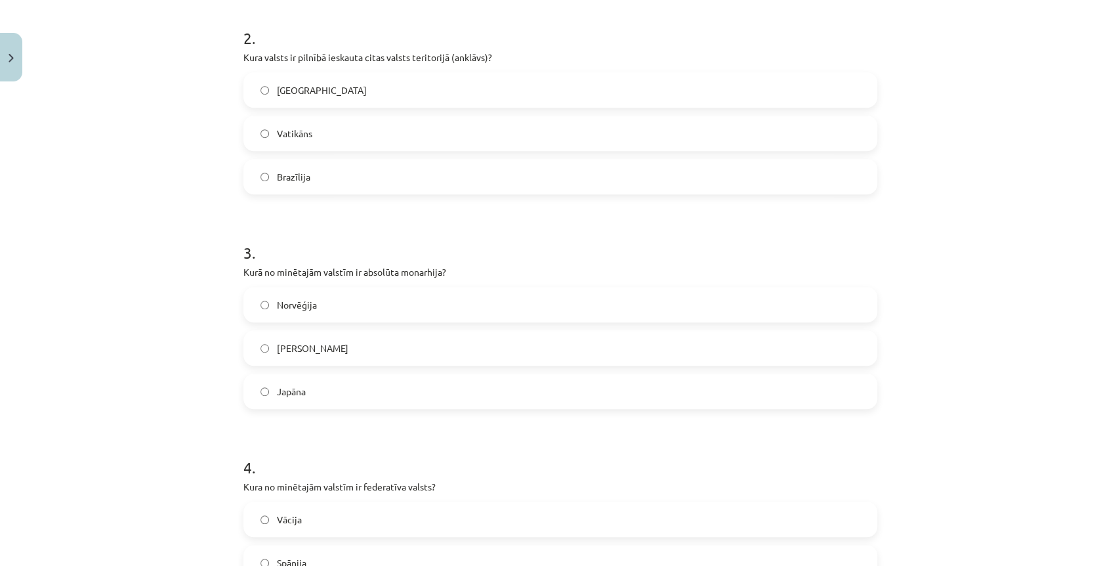
click at [408, 352] on label "[PERSON_NAME]" at bounding box center [560, 347] width 631 height 33
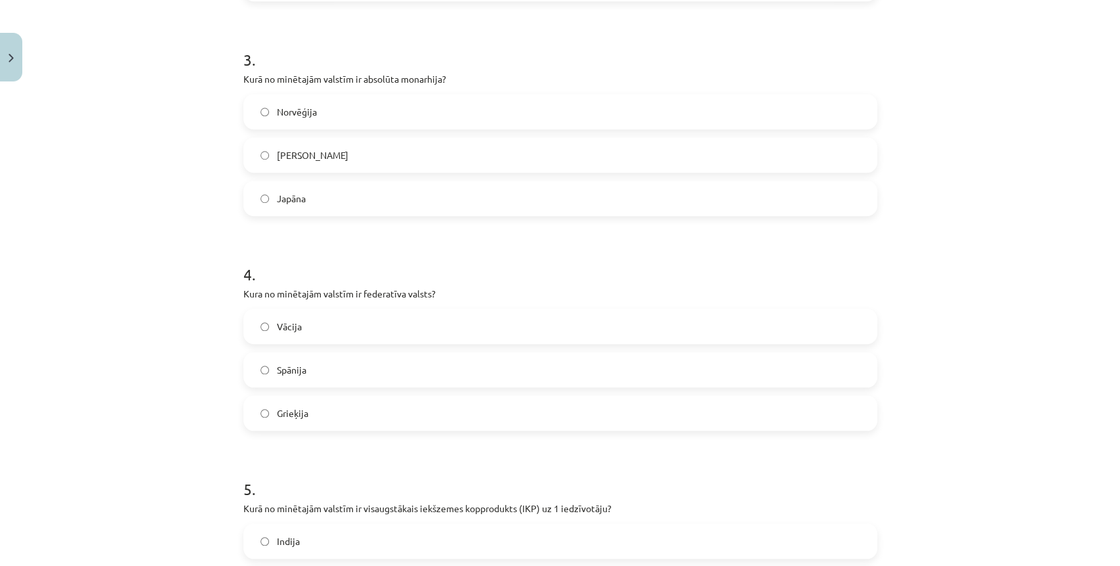
scroll to position [688, 0]
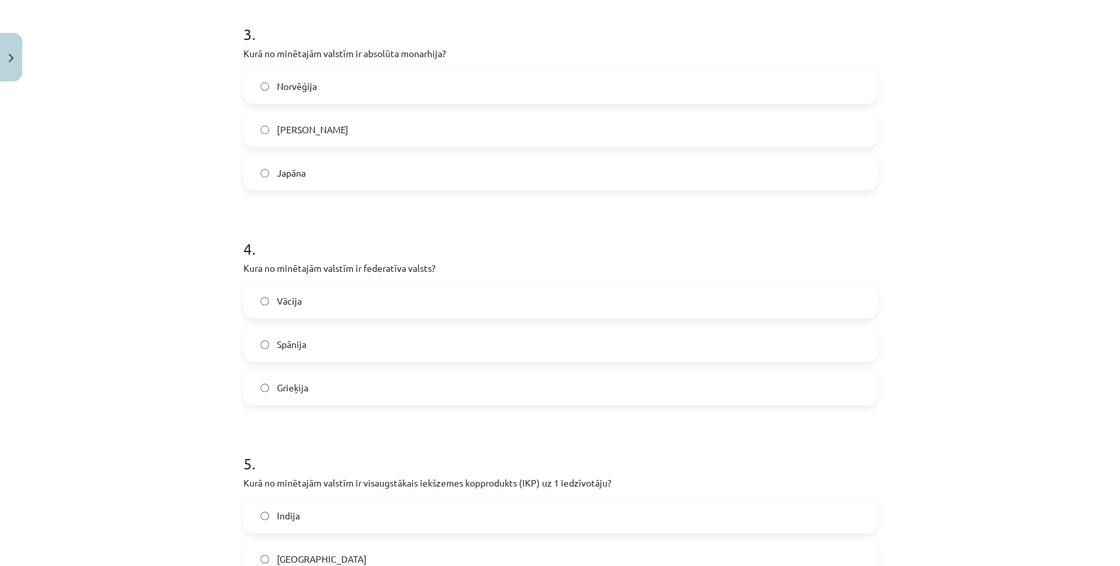
click at [339, 294] on label "Vācija" at bounding box center [560, 300] width 631 height 33
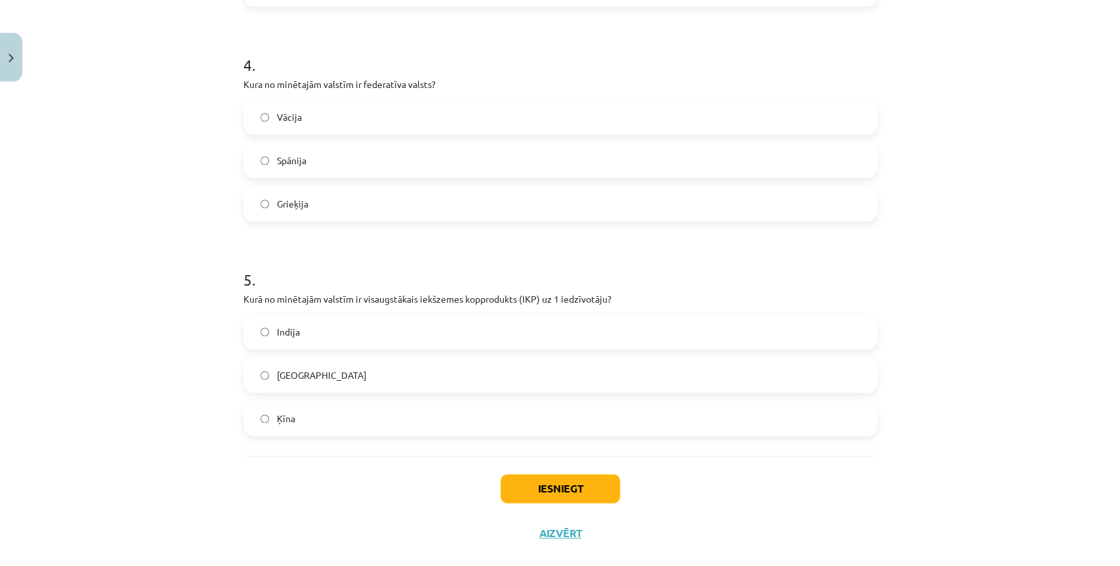
scroll to position [894, 0]
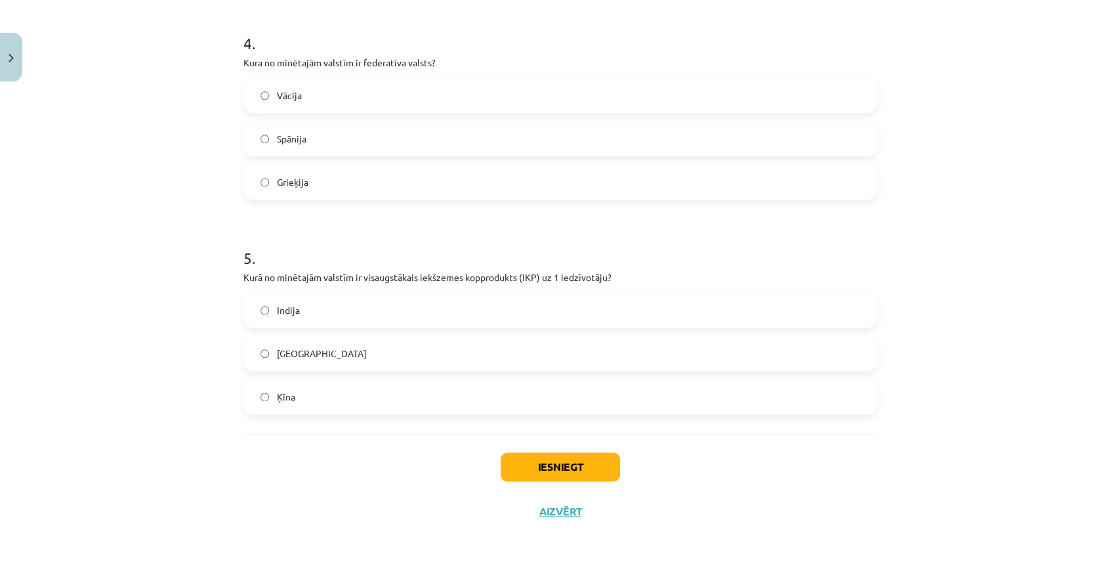
click at [308, 340] on label "[GEOGRAPHIC_DATA]" at bounding box center [560, 353] width 631 height 33
click at [565, 459] on button "Iesniegt" at bounding box center [560, 466] width 119 height 29
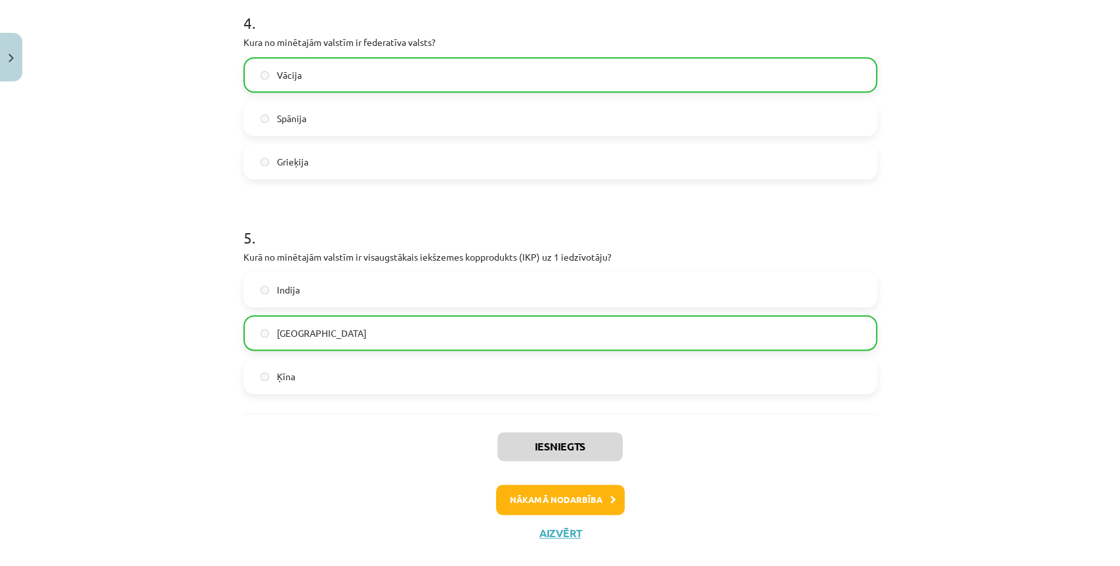
scroll to position [935, 0]
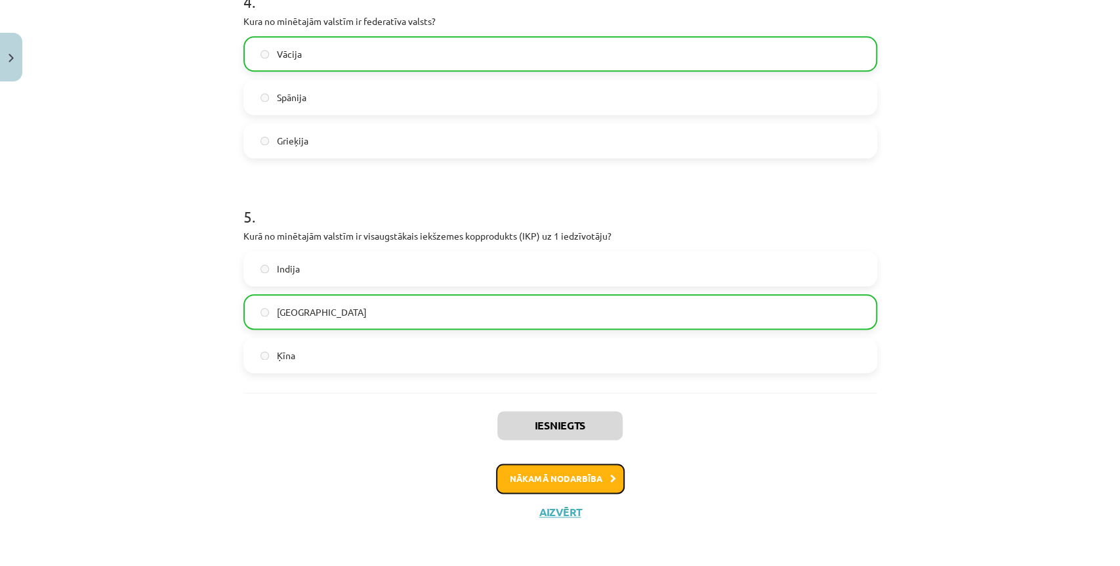
click at [588, 474] on button "Nākamā nodarbība" at bounding box center [560, 478] width 129 height 30
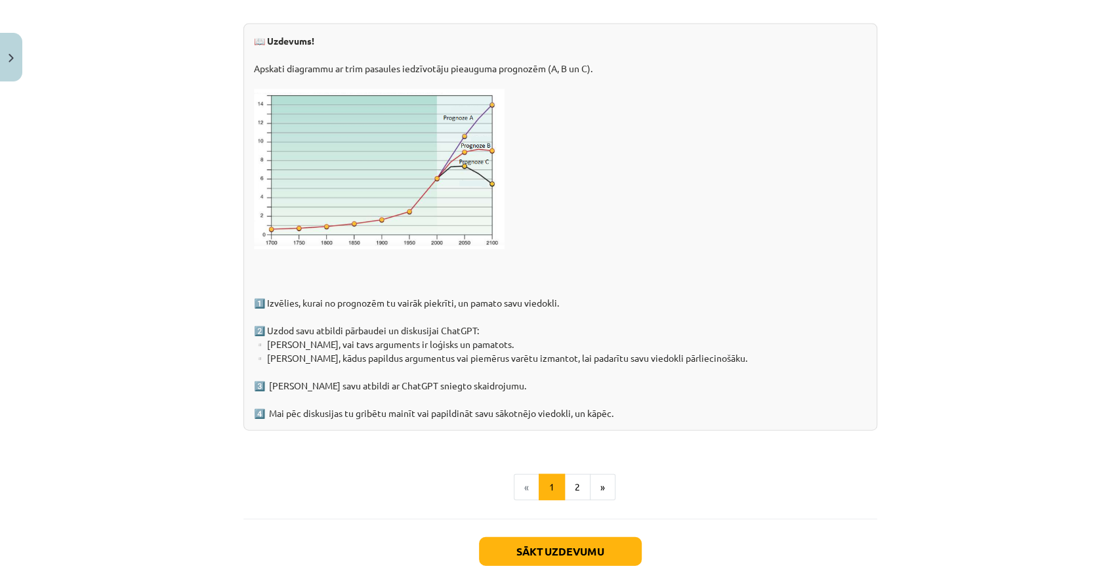
scroll to position [2011, 0]
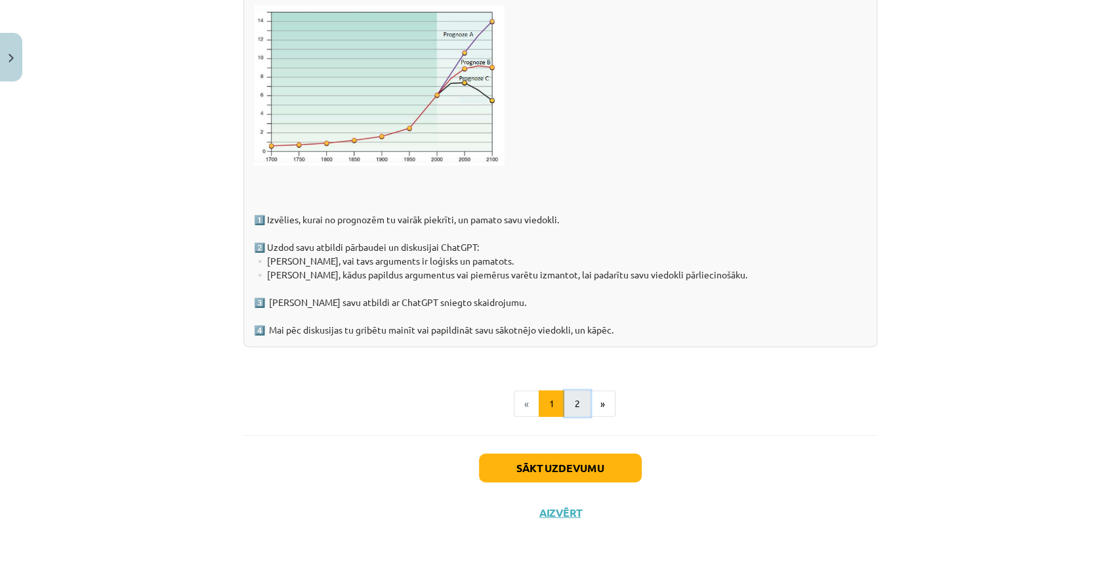
click at [573, 394] on button "2" at bounding box center [577, 403] width 26 height 26
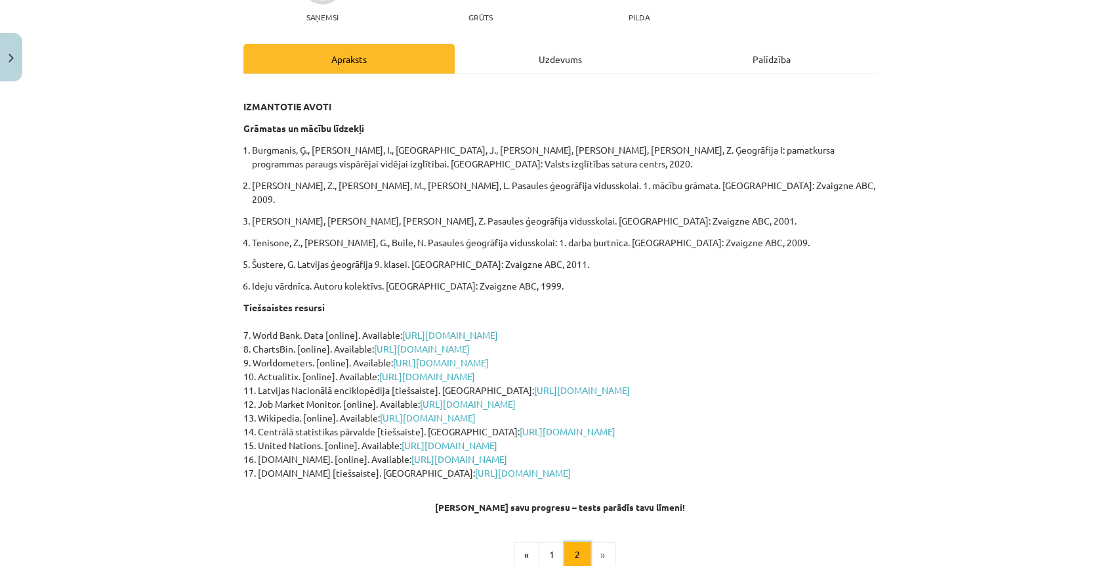
scroll to position [142, 0]
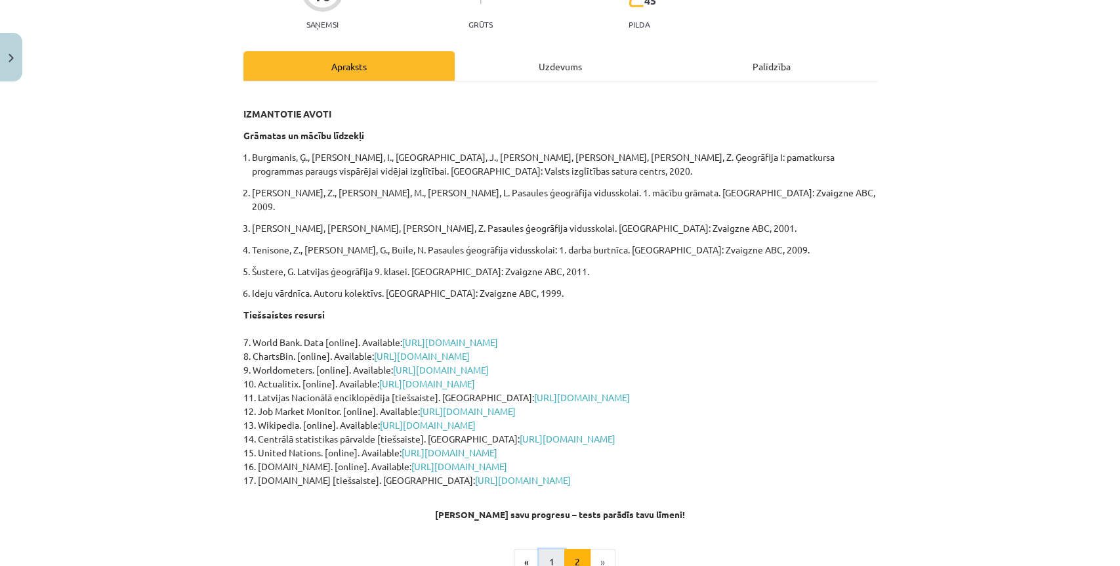
click at [551, 550] on button "1" at bounding box center [552, 562] width 26 height 26
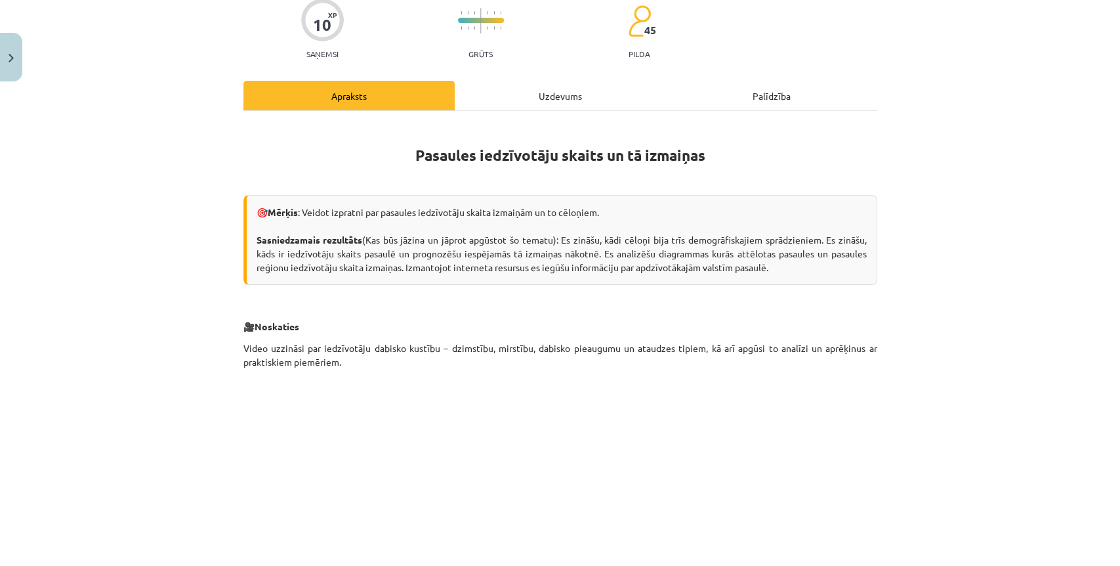
scroll to position [0, 0]
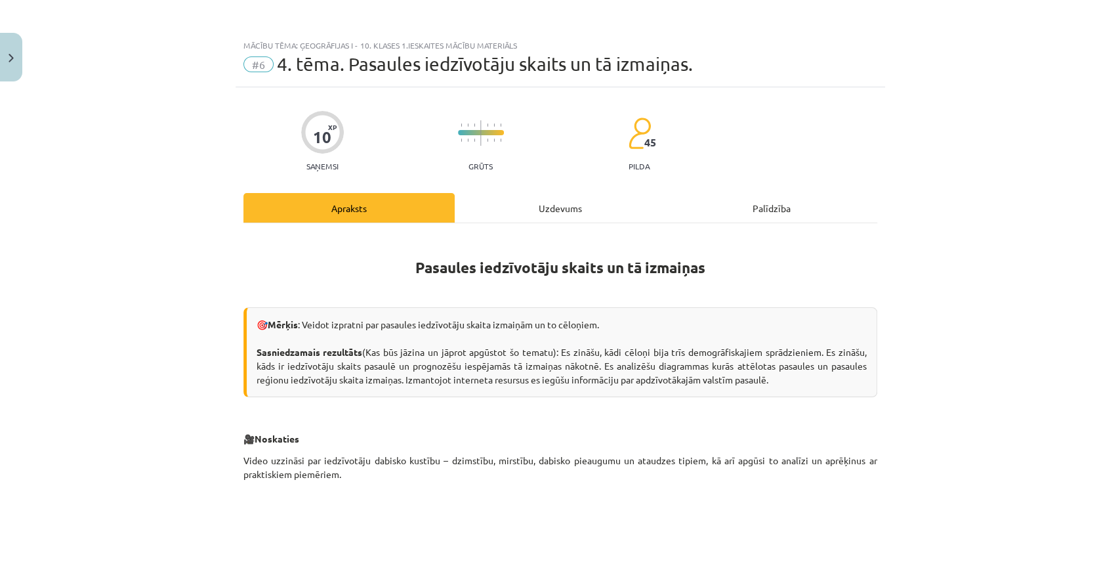
click at [648, 129] on div "10 XP Saņemsi Grūts 45 pilda" at bounding box center [560, 137] width 634 height 68
drag, startPoint x: 649, startPoint y: 138, endPoint x: 648, endPoint y: 146, distance: 8.0
click at [648, 146] on span "45" at bounding box center [650, 142] width 12 height 12
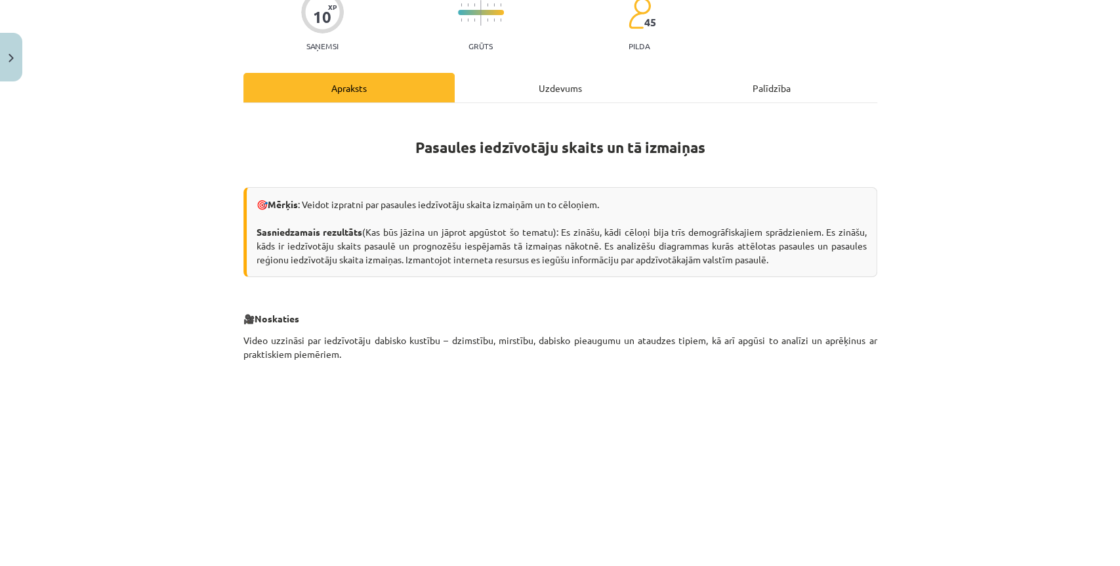
scroll to position [146, 0]
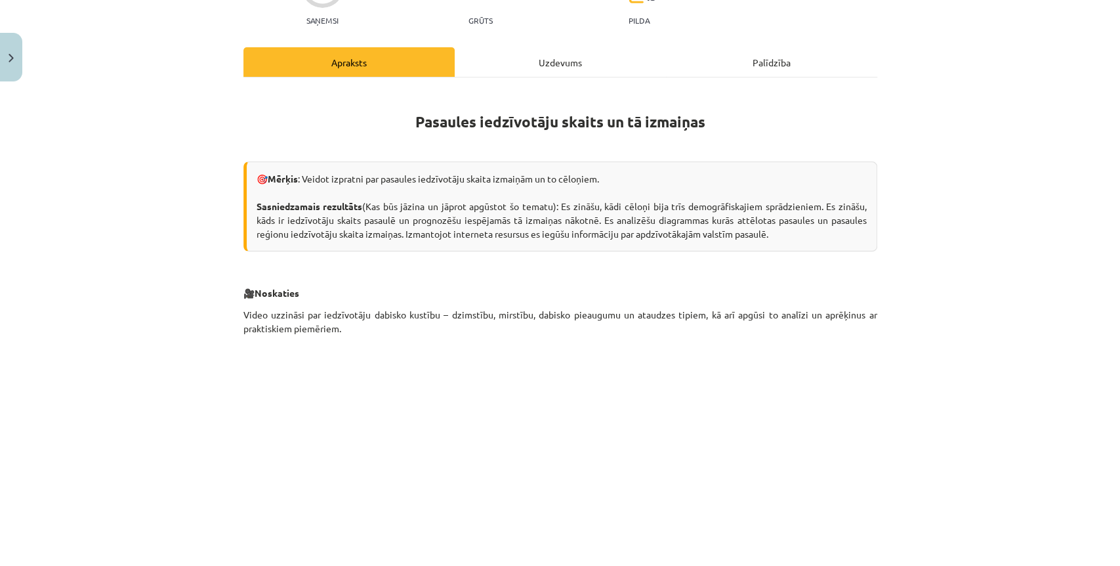
click at [1025, 278] on div "Mācību tēma: Ģeogrāfijas i - 10. klases 1.ieskaites mācību materiāls #6 4. tēma…" at bounding box center [560, 283] width 1120 height 566
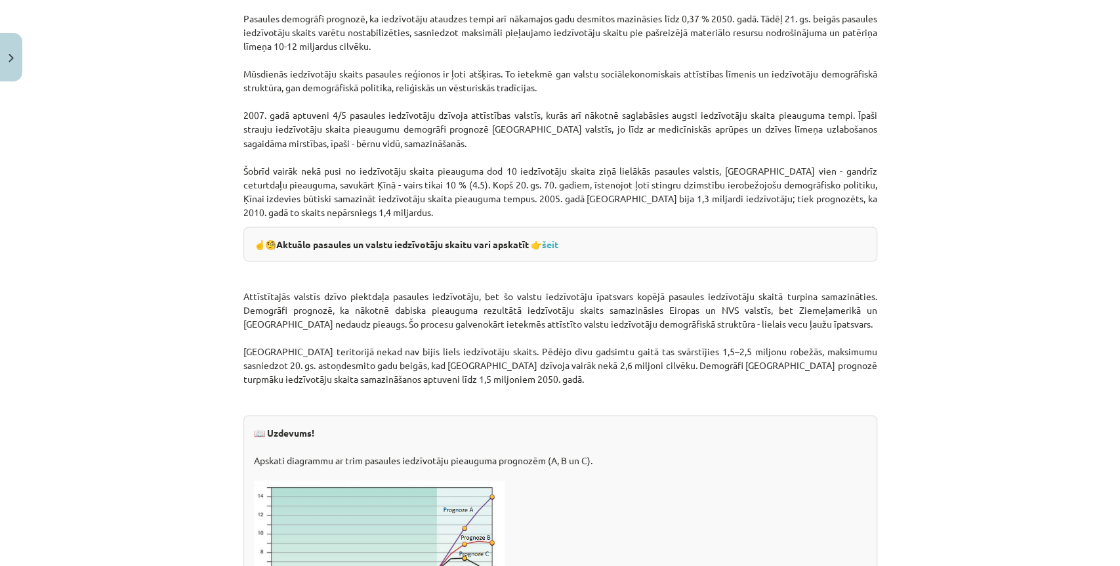
scroll to position [1531, 0]
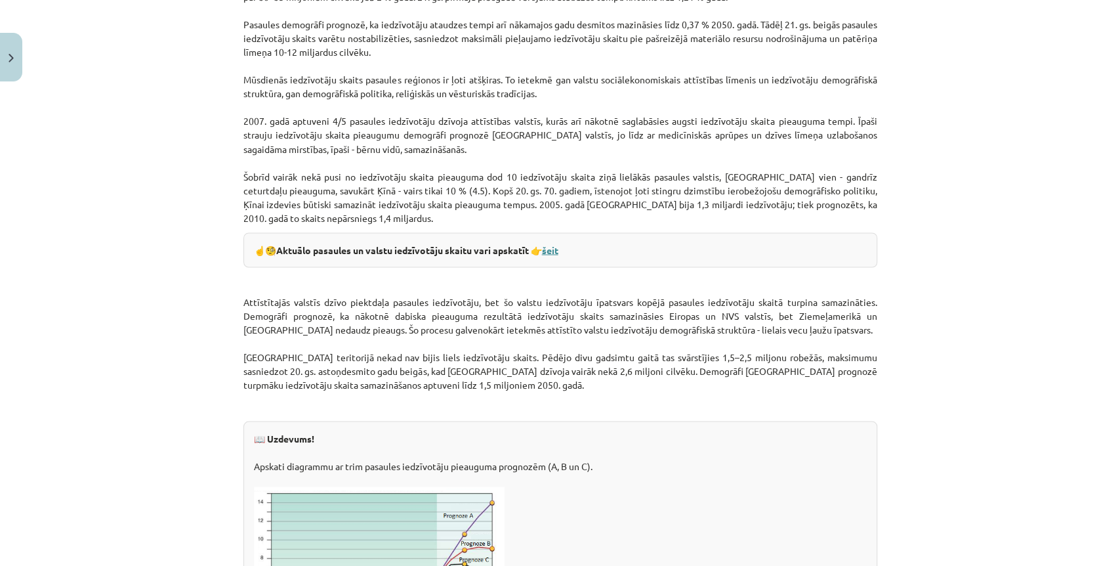
click at [558, 248] on link "šeit" at bounding box center [550, 249] width 16 height 12
click at [956, 265] on div "Mācību tēma: Ģeogrāfijas i - 10. klases 1.ieskaites mācību materiāls #6 4. tēma…" at bounding box center [560, 283] width 1120 height 566
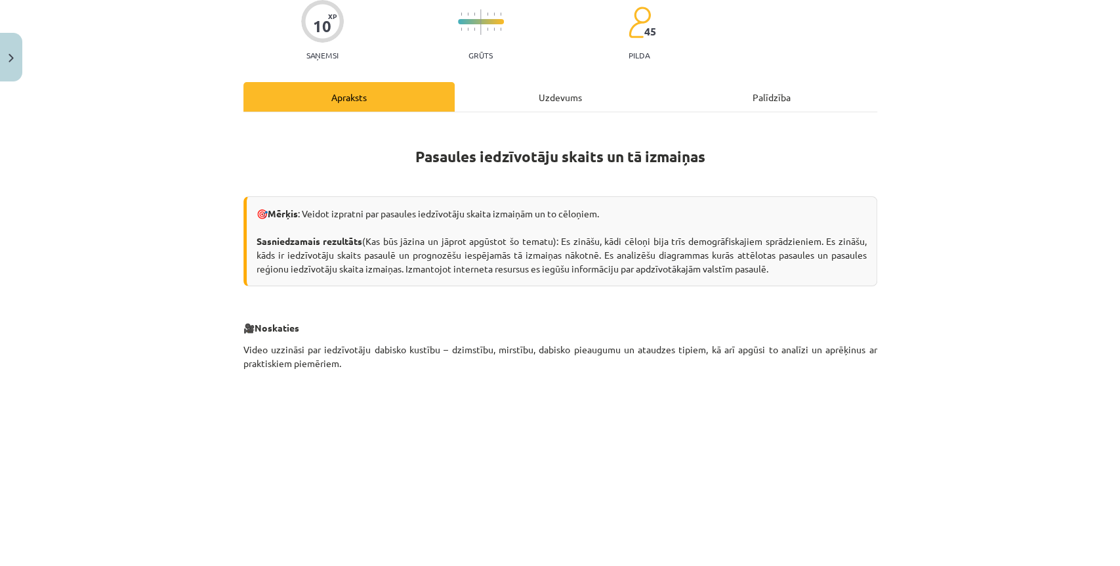
scroll to position [146, 0]
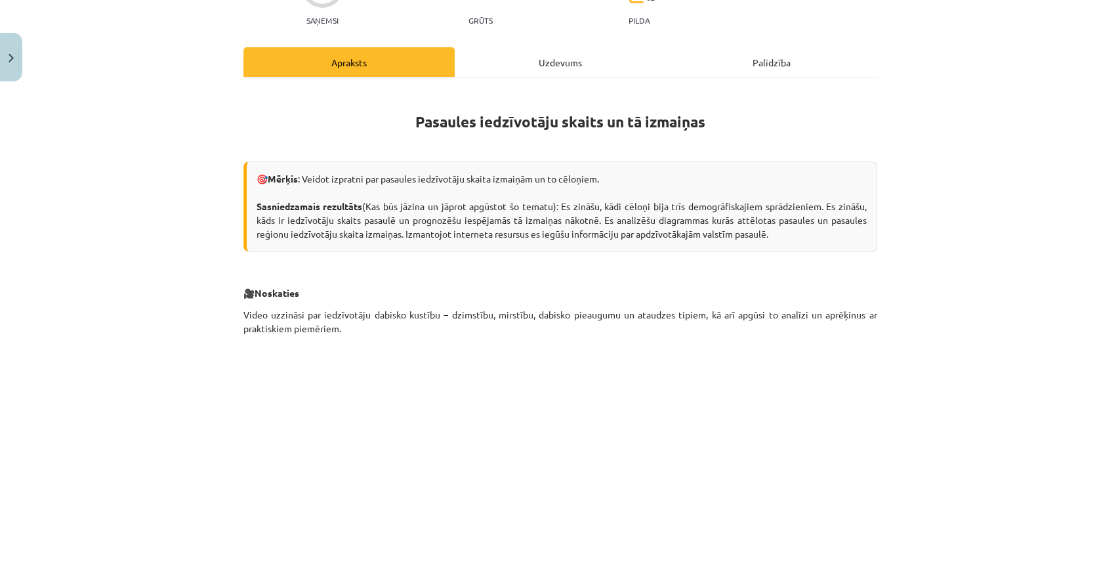
click at [992, 172] on div "Mācību tēma: Ģeogrāfijas i - 10. klases 1.ieskaites mācību materiāls #6 4. tēma…" at bounding box center [560, 283] width 1120 height 566
click at [1035, 255] on div "Mācību tēma: Ģeogrāfijas i - 10. klases 1.ieskaites mācību materiāls #6 4. tēma…" at bounding box center [560, 283] width 1120 height 566
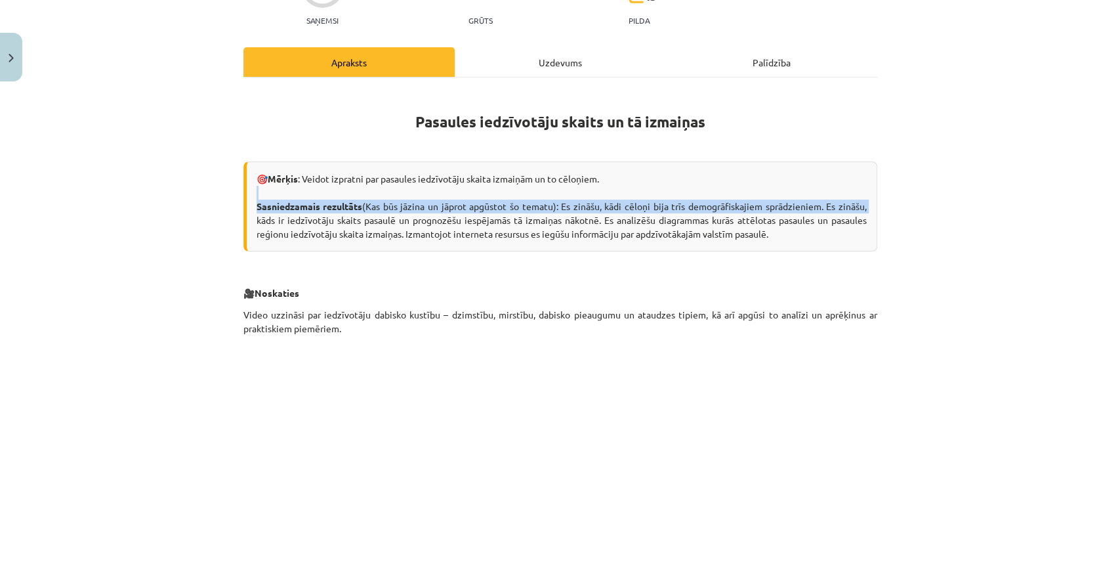
drag, startPoint x: 1007, startPoint y: 202, endPoint x: 1003, endPoint y: 222, distance: 20.2
click at [1003, 222] on div "Mācību tēma: Ģeogrāfijas i - 10. klases 1.ieskaites mācību materiāls #6 4. tēma…" at bounding box center [560, 283] width 1120 height 566
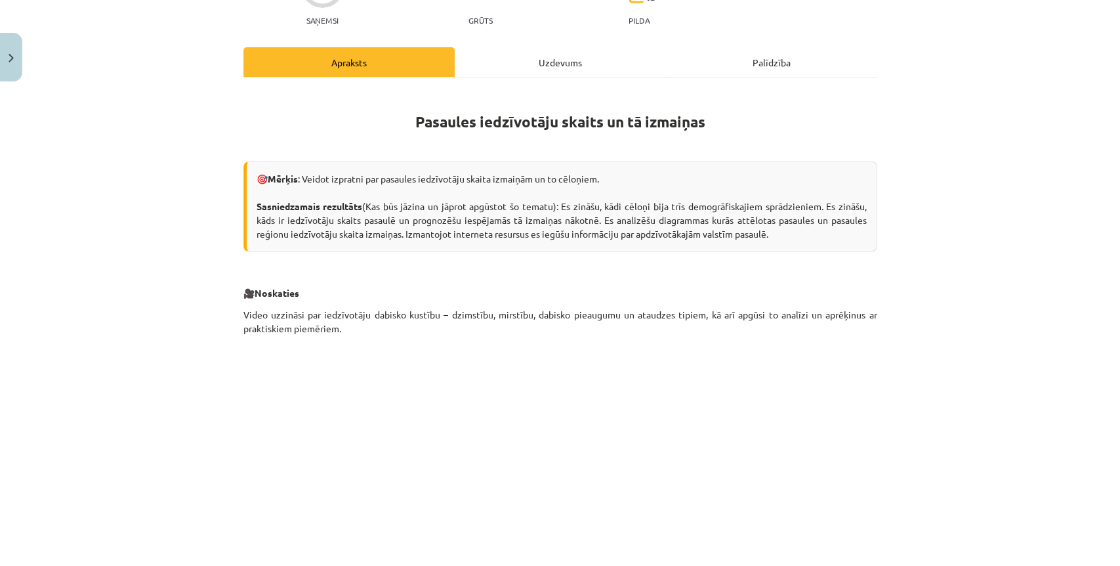
click at [1052, 364] on div "Mācību tēma: Ģeogrāfijas i - 10. klases 1.ieskaites mācību materiāls #6 4. tēma…" at bounding box center [560, 283] width 1120 height 566
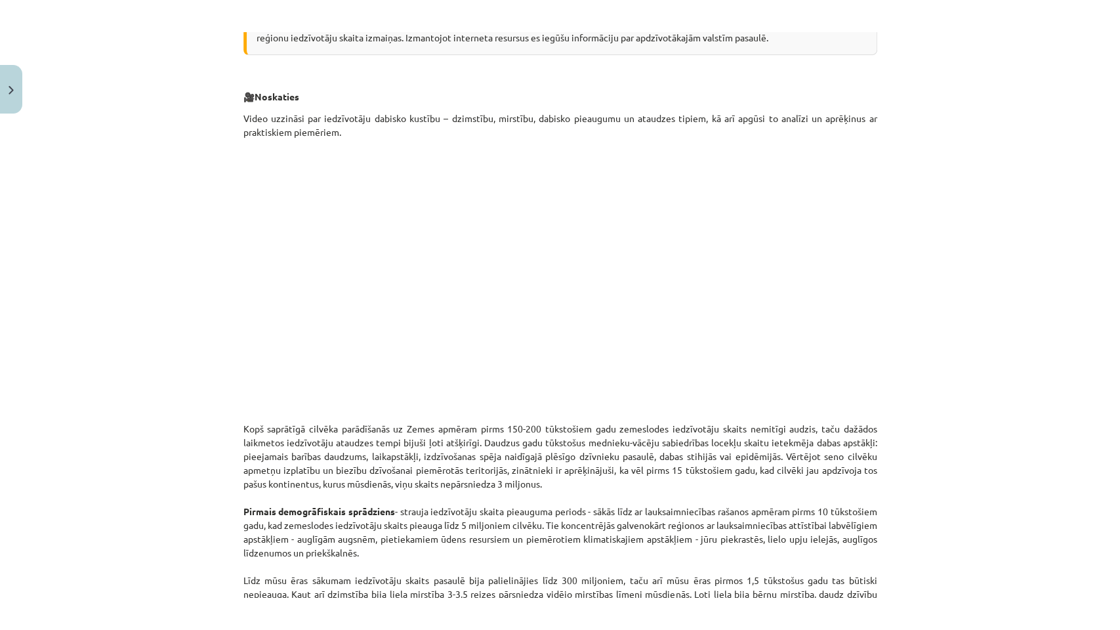
scroll to position [364, 0]
